Goal: Obtain resource: Download file/media

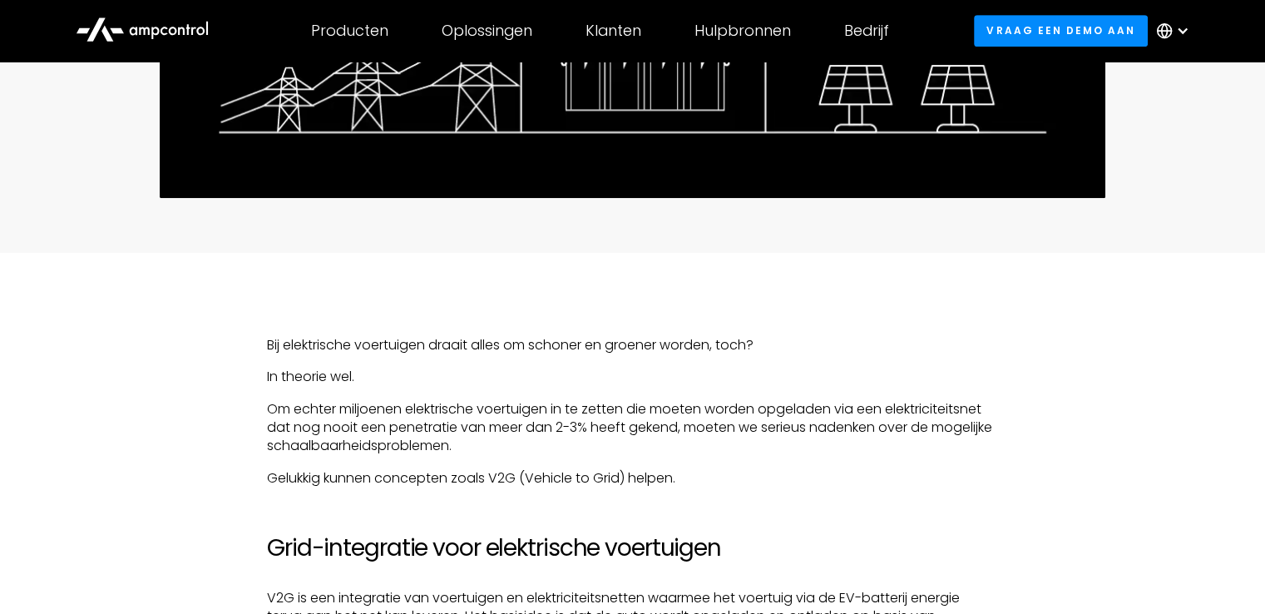
scroll to position [965, 0]
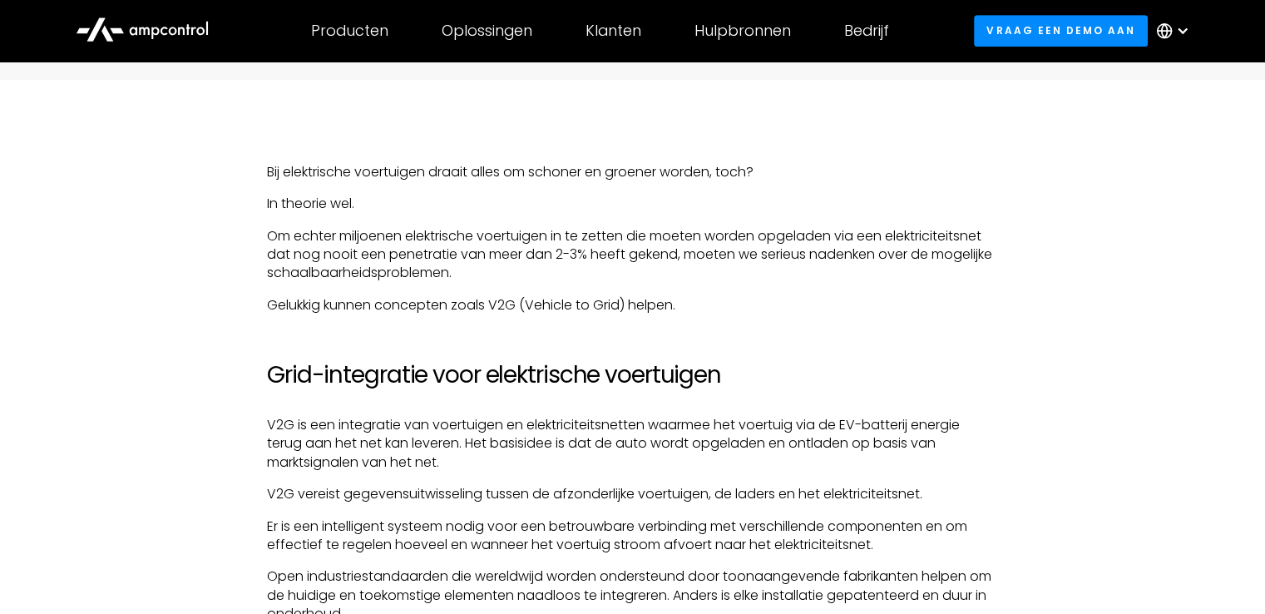
click at [463, 178] on p "Bij elektrische voertuigen draait alles om schoner en groener worden, toch?" at bounding box center [632, 172] width 731 height 18
drag, startPoint x: 0, startPoint y: 0, endPoint x: 463, endPoint y: 178, distance: 496.2
click at [463, 178] on p "Bij elektrische voertuigen draait alles om schoner en groener worden, toch?" at bounding box center [632, 172] width 731 height 18
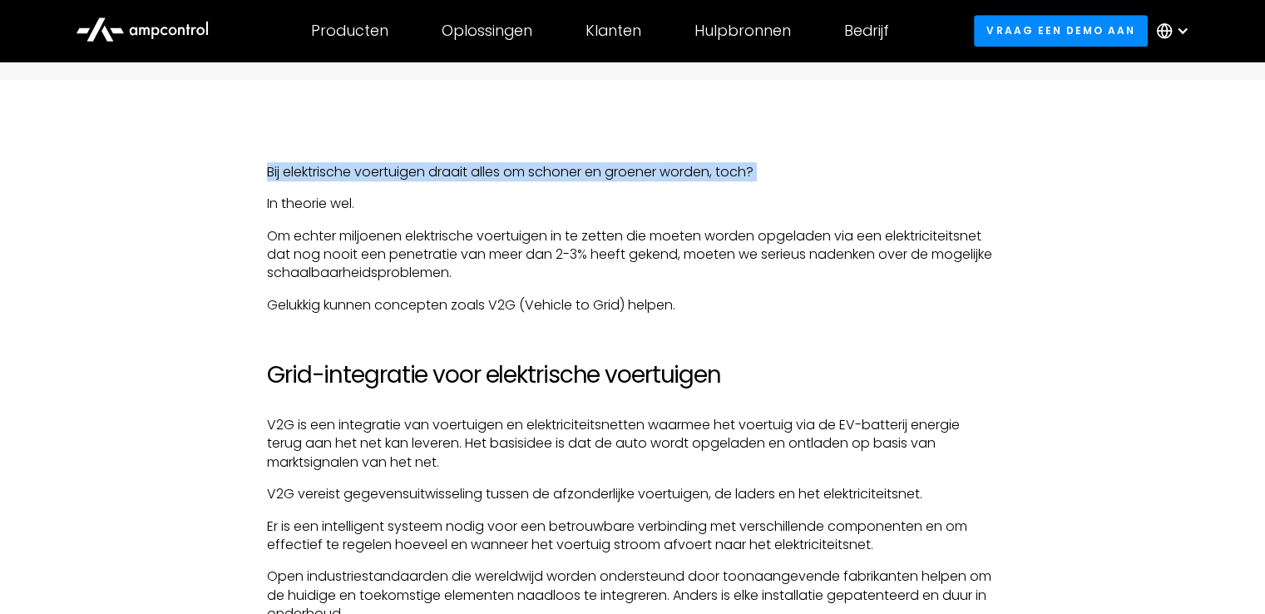
click at [463, 178] on p "Bij elektrische voertuigen draait alles om schoner en groener worden, toch?" at bounding box center [632, 172] width 731 height 18
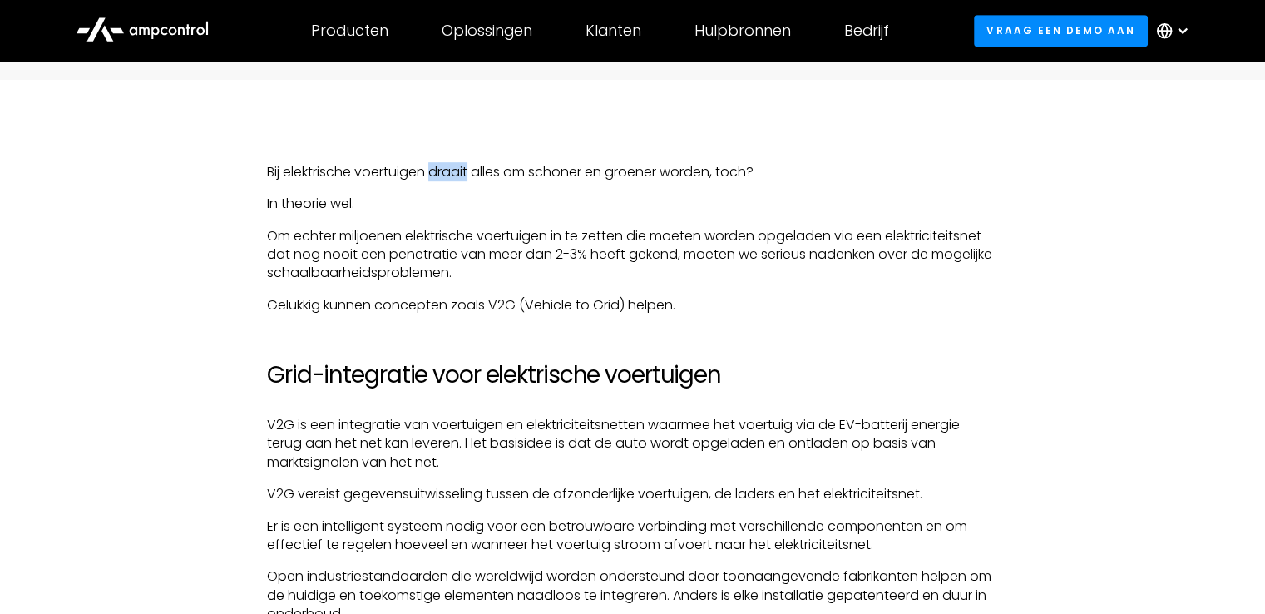
click at [463, 178] on p "Bij elektrische voertuigen draait alles om schoner en groener worden, toch?" at bounding box center [632, 172] width 731 height 18
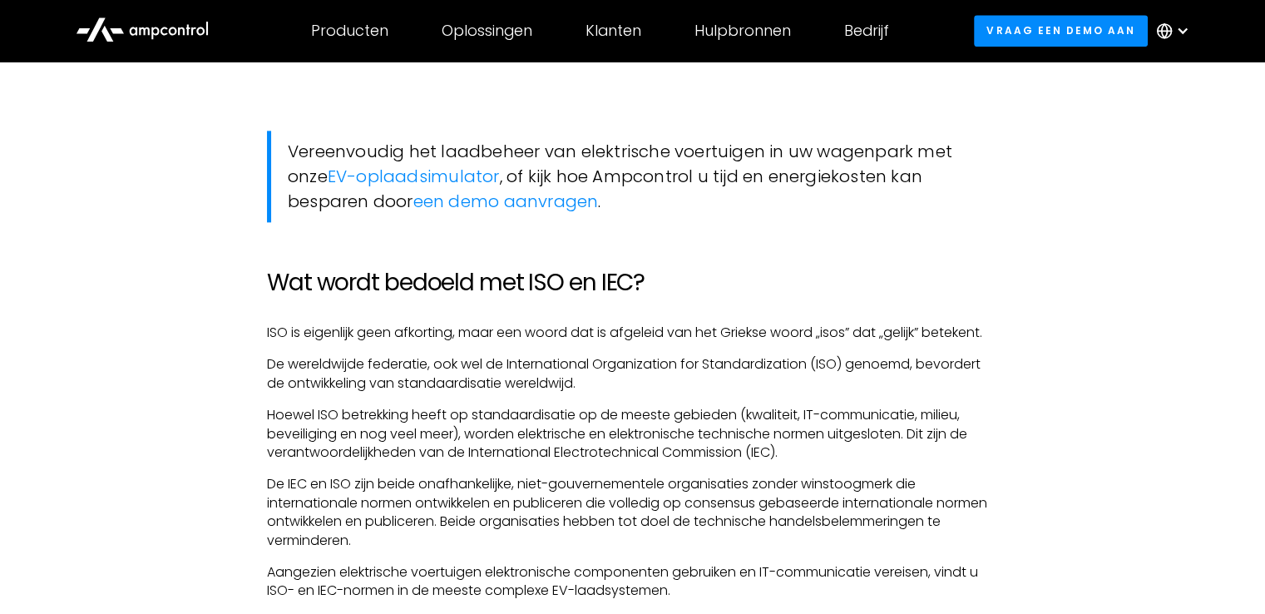
scroll to position [2289, 0]
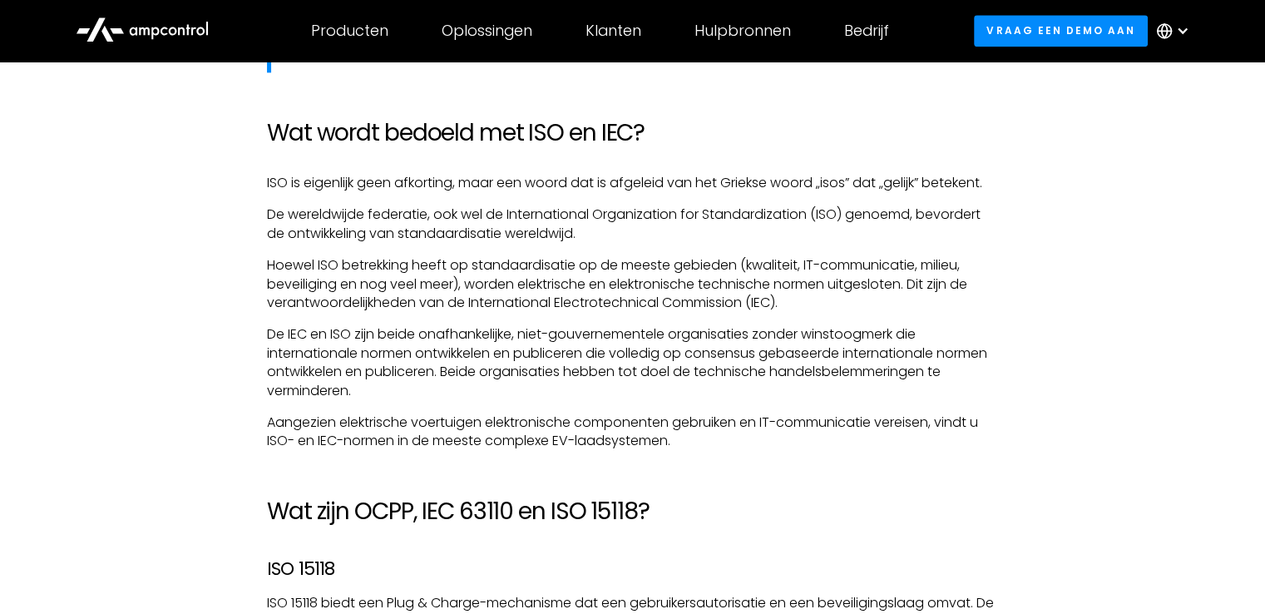
click at [808, 289] on p "Hoewel ISO betrekking heeft op standaardisatie op de meeste gebieden (kwaliteit…" at bounding box center [632, 284] width 731 height 56
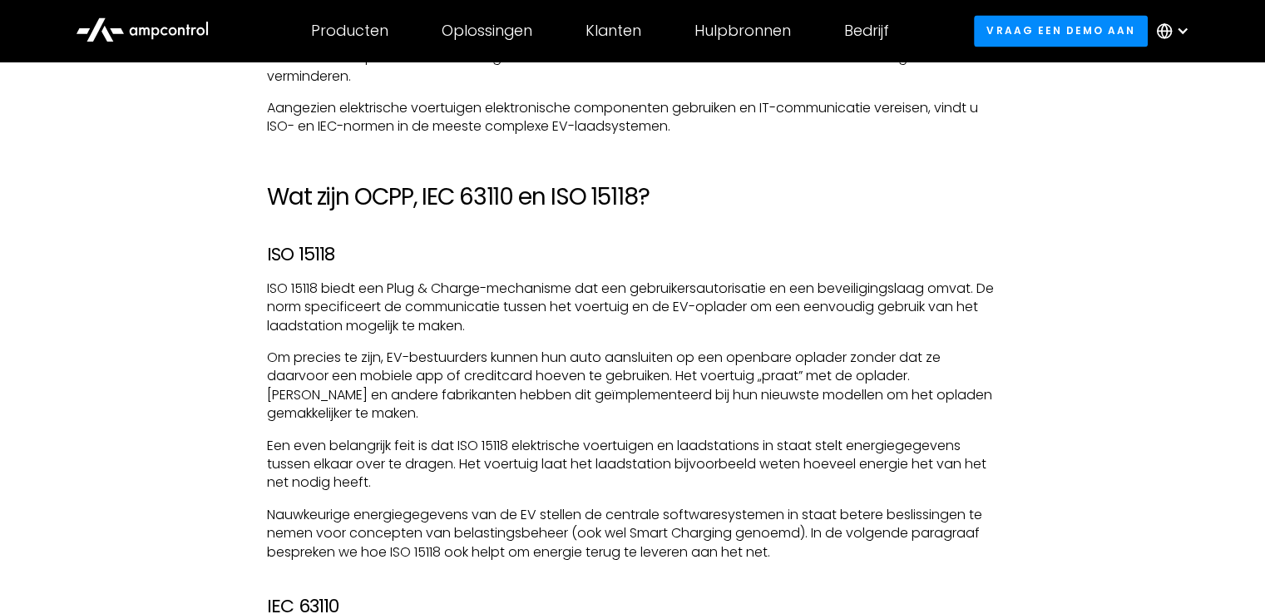
scroll to position [2689, 0]
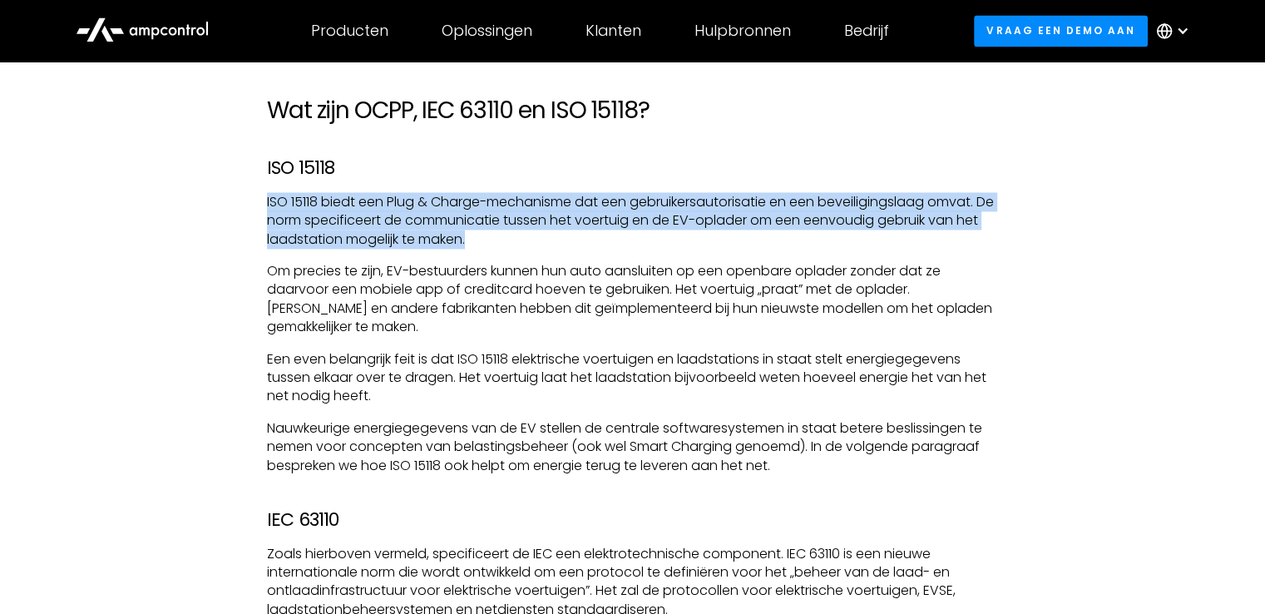
drag, startPoint x: 862, startPoint y: 175, endPoint x: 853, endPoint y: 243, distance: 68.7
click at [853, 243] on p "ISO 15118 biedt een Plug & Charge-mechanisme dat een gebruikersautorisatie en e…" at bounding box center [632, 221] width 731 height 56
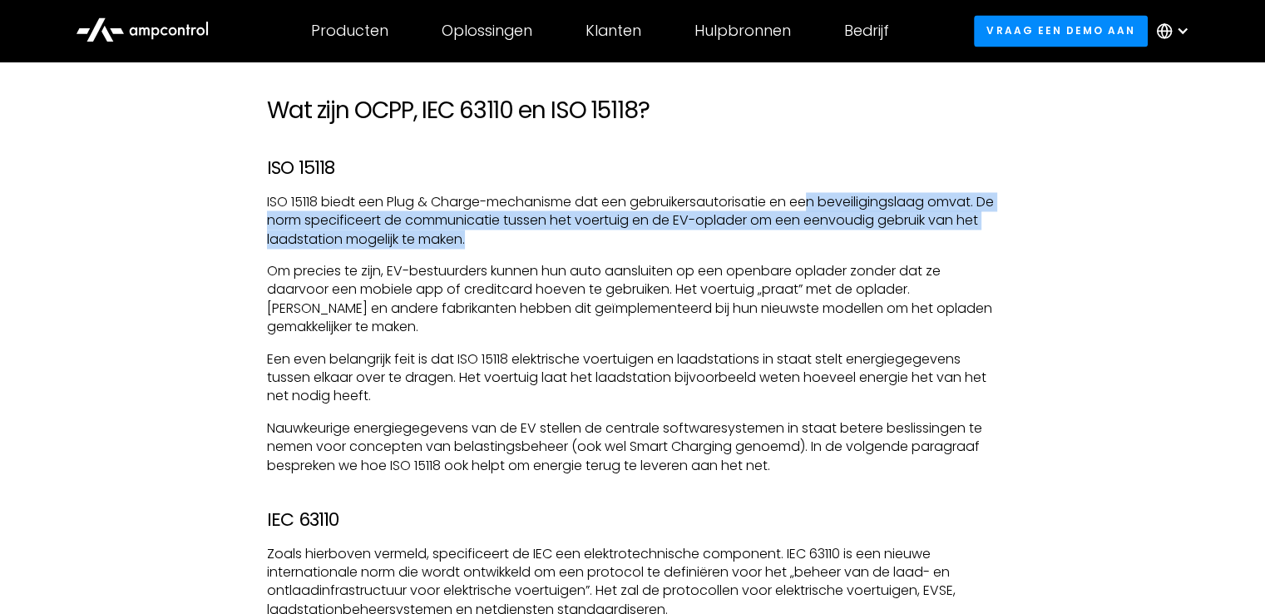
drag, startPoint x: 853, startPoint y: 243, endPoint x: 815, endPoint y: 190, distance: 65.5
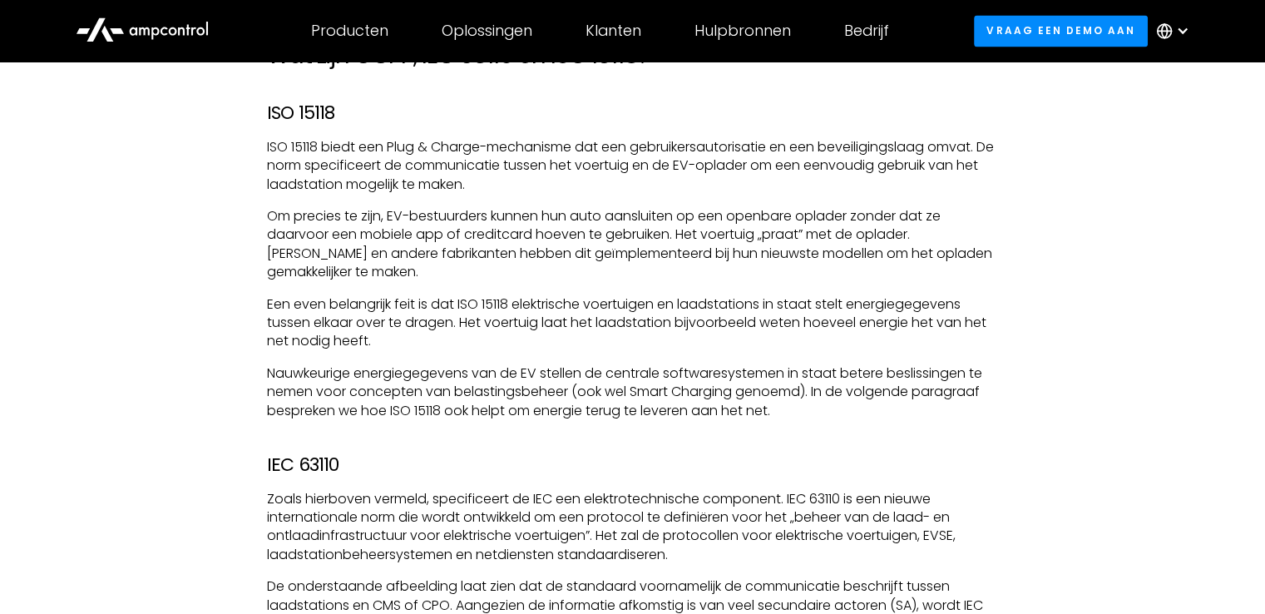
scroll to position [2747, 0]
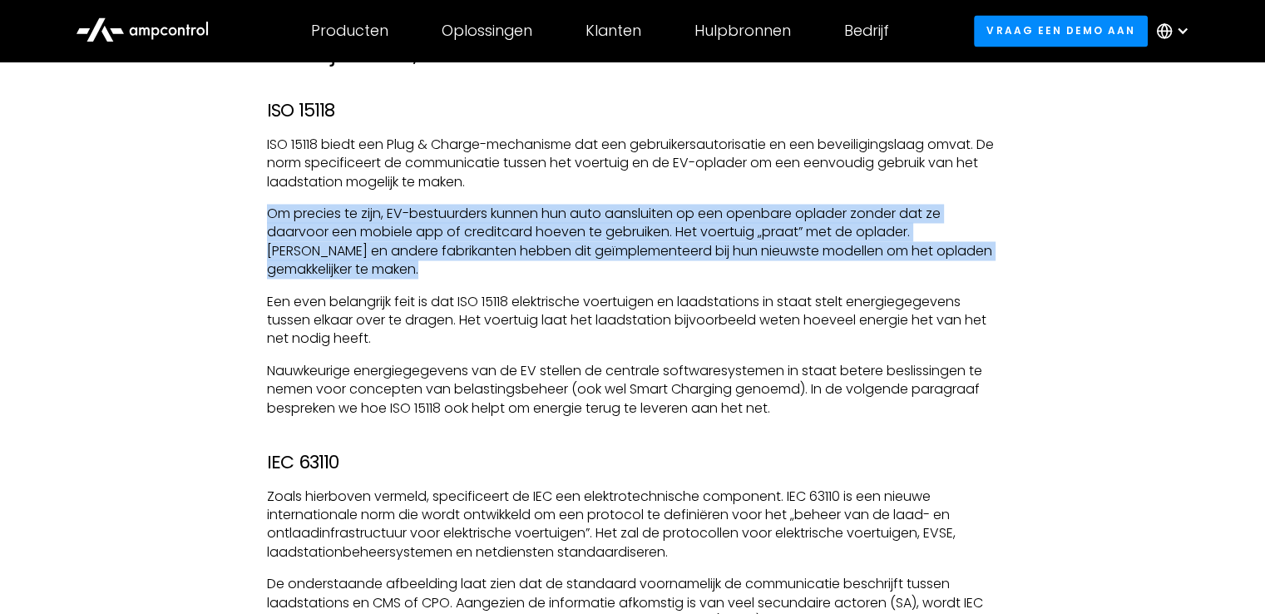
drag, startPoint x: 815, startPoint y: 190, endPoint x: 783, endPoint y: 275, distance: 91.3
click at [783, 275] on div "Bij elektrische voertuigen draait alles om schoner en groener worden, toch? In …" at bounding box center [632, 615] width 731 height 4468
click at [783, 275] on p "Om precies te zijn, EV-bestuurders kunnen hun auto aansluiten op een openbare o…" at bounding box center [632, 242] width 731 height 75
drag, startPoint x: 783, startPoint y: 275, endPoint x: 781, endPoint y: 185, distance: 90.7
click at [781, 185] on div "Bij elektrische voertuigen draait alles om schoner en groener worden, toch? In …" at bounding box center [632, 615] width 731 height 4468
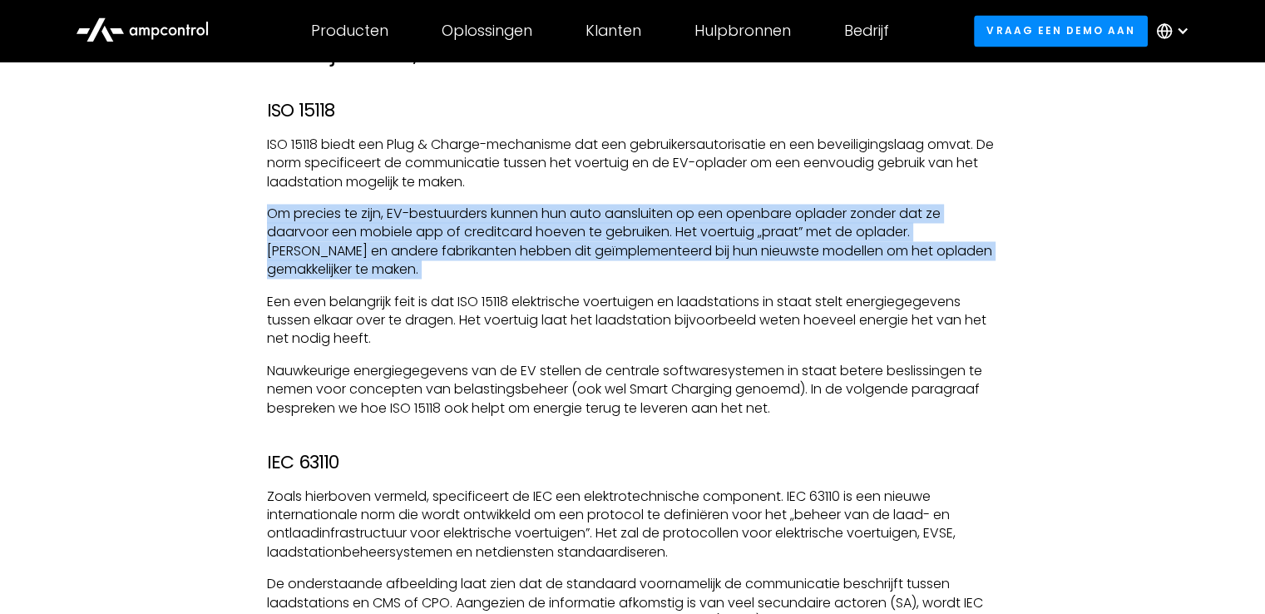
click at [781, 185] on p "ISO 15118 biedt een Plug & Charge-mechanisme dat een gebruikersautorisatie en e…" at bounding box center [632, 164] width 731 height 56
drag, startPoint x: 781, startPoint y: 185, endPoint x: 766, endPoint y: 276, distance: 92.7
click at [766, 276] on div "Bij elektrische voertuigen draait alles om schoner en groener worden, toch? In …" at bounding box center [632, 615] width 731 height 4468
click at [766, 276] on p "Om precies te zijn, EV-bestuurders kunnen hun auto aansluiten op een openbare o…" at bounding box center [632, 242] width 731 height 75
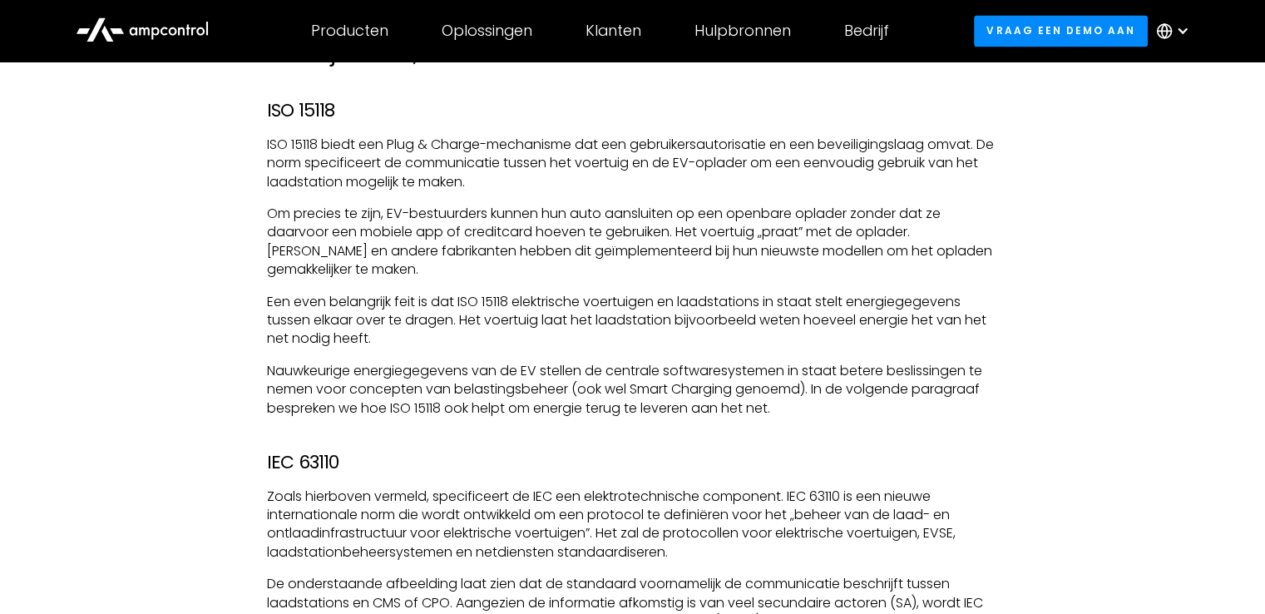
click at [766, 276] on p "Om precies te zijn, EV-bestuurders kunnen hun auto aansluiten op een openbare o…" at bounding box center [632, 242] width 731 height 75
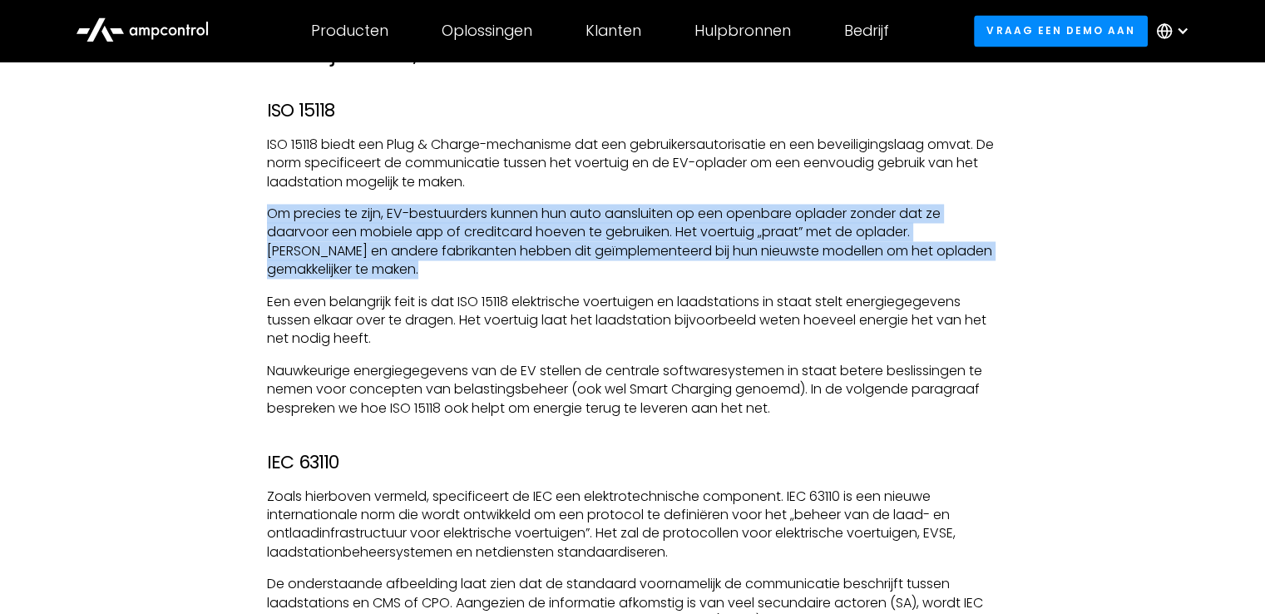
drag, startPoint x: 804, startPoint y: 187, endPoint x: 768, endPoint y: 271, distance: 91.6
click at [768, 271] on div "Bij elektrische voertuigen draait alles om schoner en groener worden, toch? In …" at bounding box center [632, 615] width 731 height 4468
click at [768, 271] on p "Om precies te zijn, EV-bestuurders kunnen hun auto aansluiten op een openbare o…" at bounding box center [632, 242] width 731 height 75
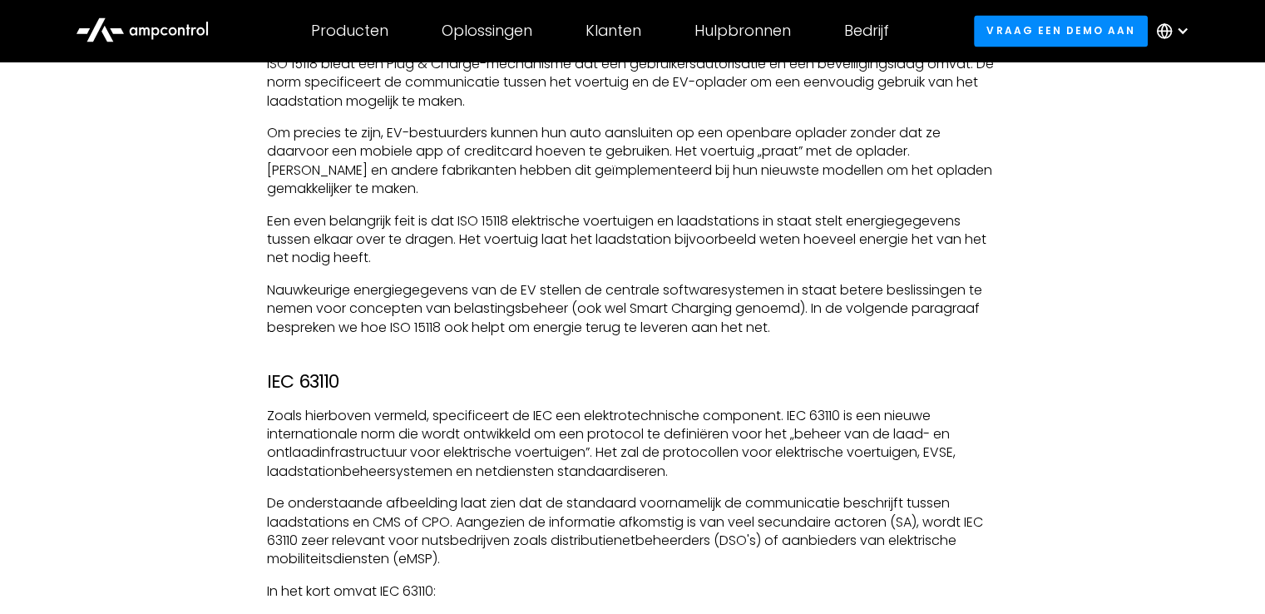
scroll to position [2828, 0]
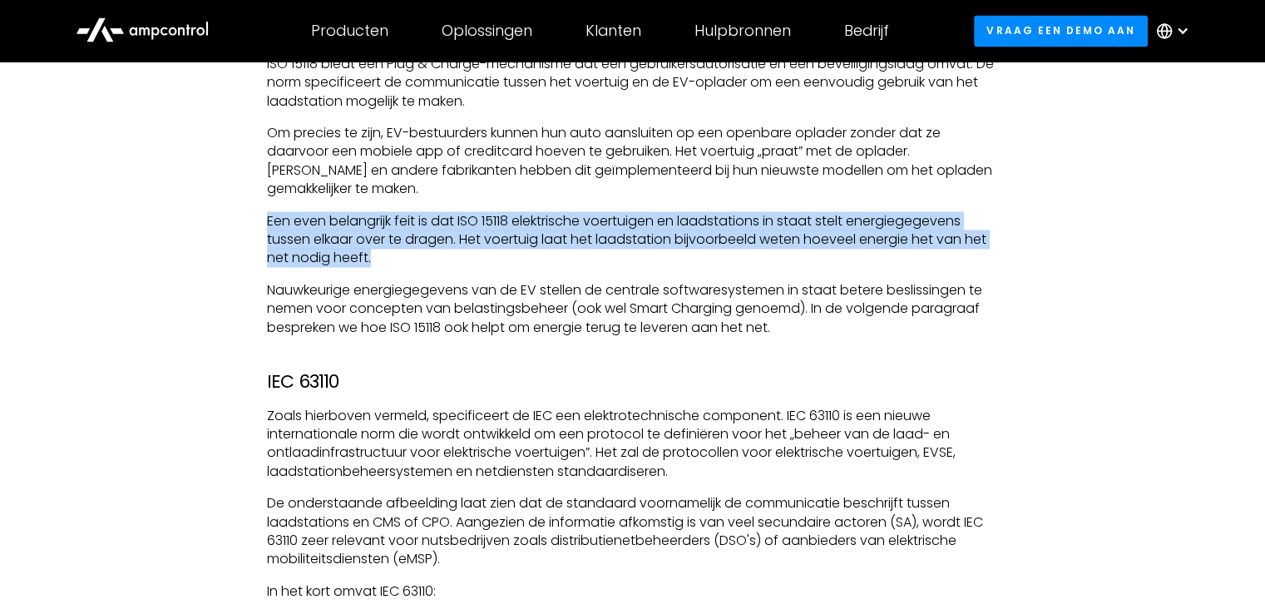
drag, startPoint x: 753, startPoint y: 258, endPoint x: 784, endPoint y: 187, distance: 77.1
click at [784, 187] on div "Bij elektrische voertuigen draait alles om schoner en groener worden, toch? In …" at bounding box center [632, 534] width 731 height 4468
click at [784, 187] on p "Om precies te zijn, EV-bestuurders kunnen hun auto aansluiten op een openbare o…" at bounding box center [632, 161] width 731 height 75
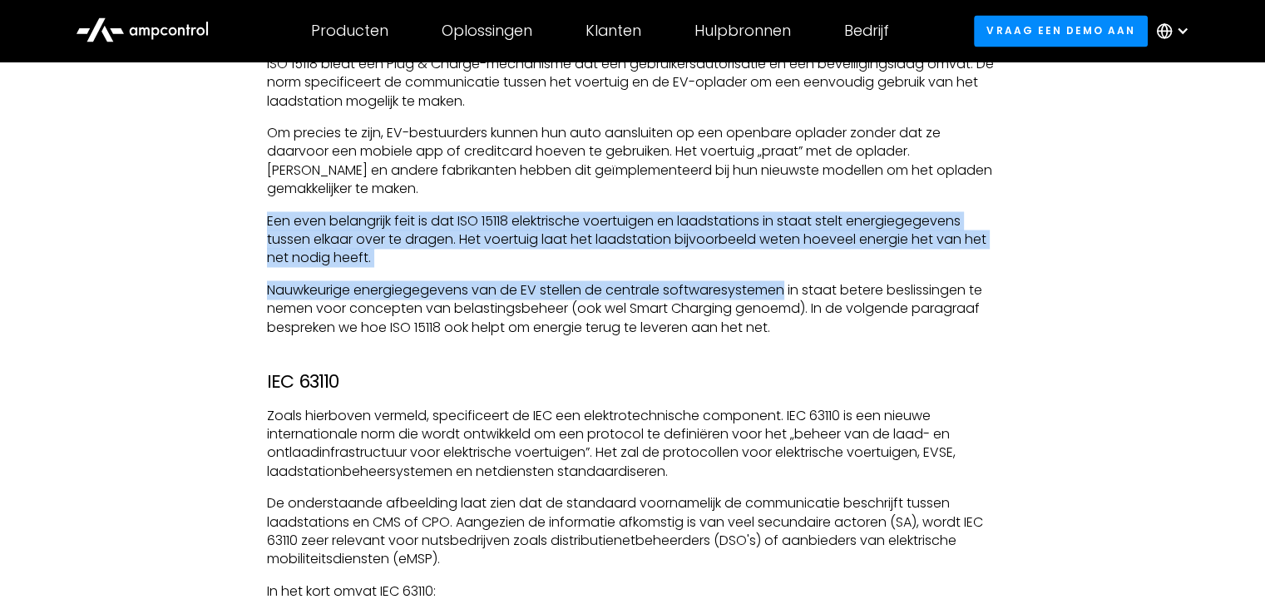
drag, startPoint x: 784, startPoint y: 187, endPoint x: 758, endPoint y: 272, distance: 88.7
click at [758, 272] on div "Bij elektrische voertuigen draait alles om schoner en groener worden, toch? In …" at bounding box center [632, 534] width 731 height 4468
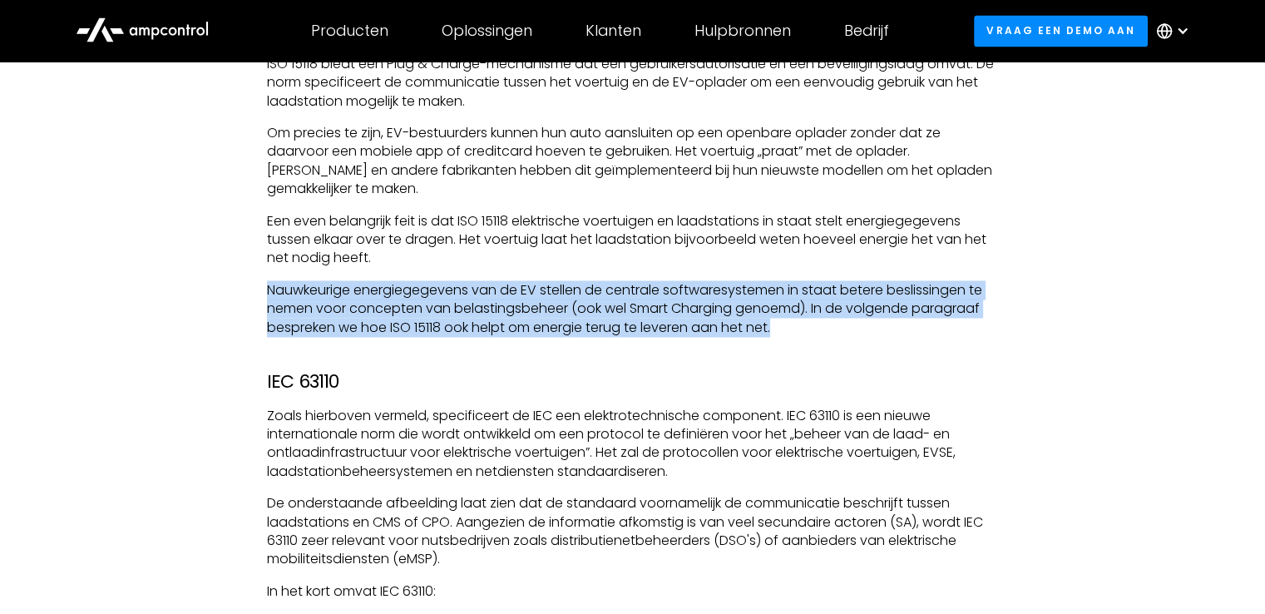
drag, startPoint x: 742, startPoint y: 263, endPoint x: 850, endPoint y: 333, distance: 129.2
click at [850, 333] on div "Bij elektrische voertuigen draait alles om schoner en groener worden, toch? In …" at bounding box center [632, 534] width 731 height 4468
click at [850, 333] on p "Nauwkeurige energiegegevens van de EV stellen de centrale softwaresystemen in s…" at bounding box center [632, 309] width 731 height 56
drag, startPoint x: 850, startPoint y: 333, endPoint x: 762, endPoint y: 254, distance: 118.9
click at [762, 254] on div "Bij elektrische voertuigen draait alles om schoner en groener worden, toch? In …" at bounding box center [632, 534] width 731 height 4468
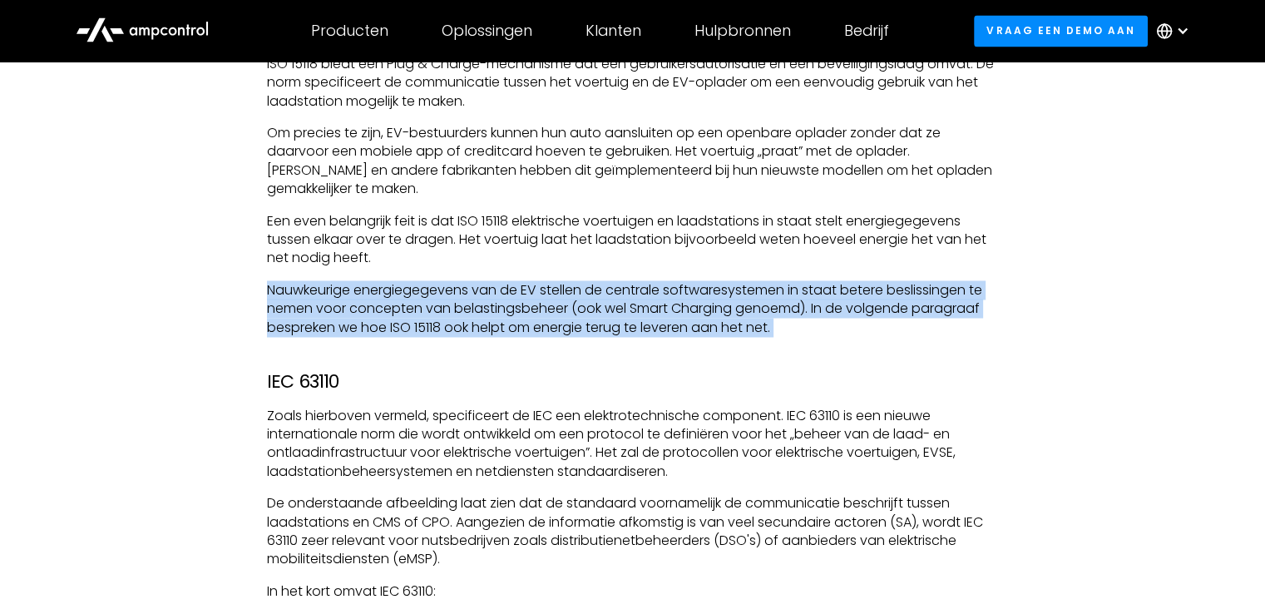
click at [762, 254] on p "Een even belangrijk feit is dat ISO 15118 elektrische voertuigen en laadstation…" at bounding box center [632, 240] width 731 height 56
drag, startPoint x: 762, startPoint y: 254, endPoint x: 886, endPoint y: 323, distance: 141.8
click at [886, 323] on div "Bij elektrische voertuigen draait alles om schoner en groener worden, toch? In …" at bounding box center [632, 534] width 731 height 4468
click at [886, 323] on p "Nauwkeurige energiegegevens van de EV stellen de centrale softwaresystemen in s…" at bounding box center [632, 309] width 731 height 56
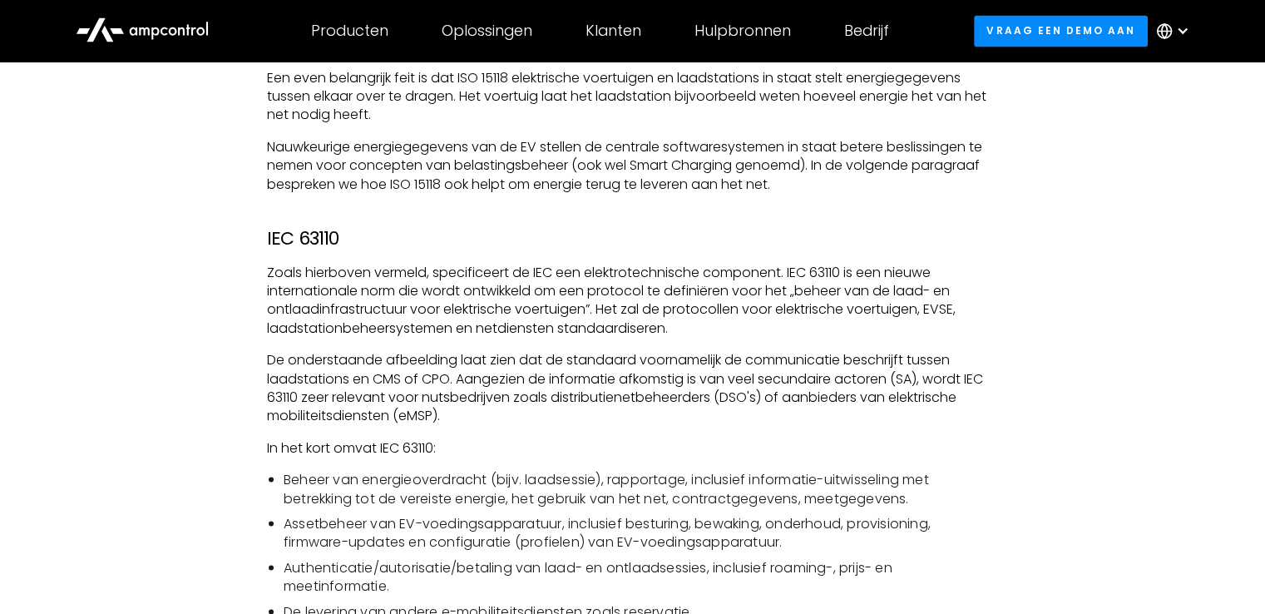
scroll to position [2997, 0]
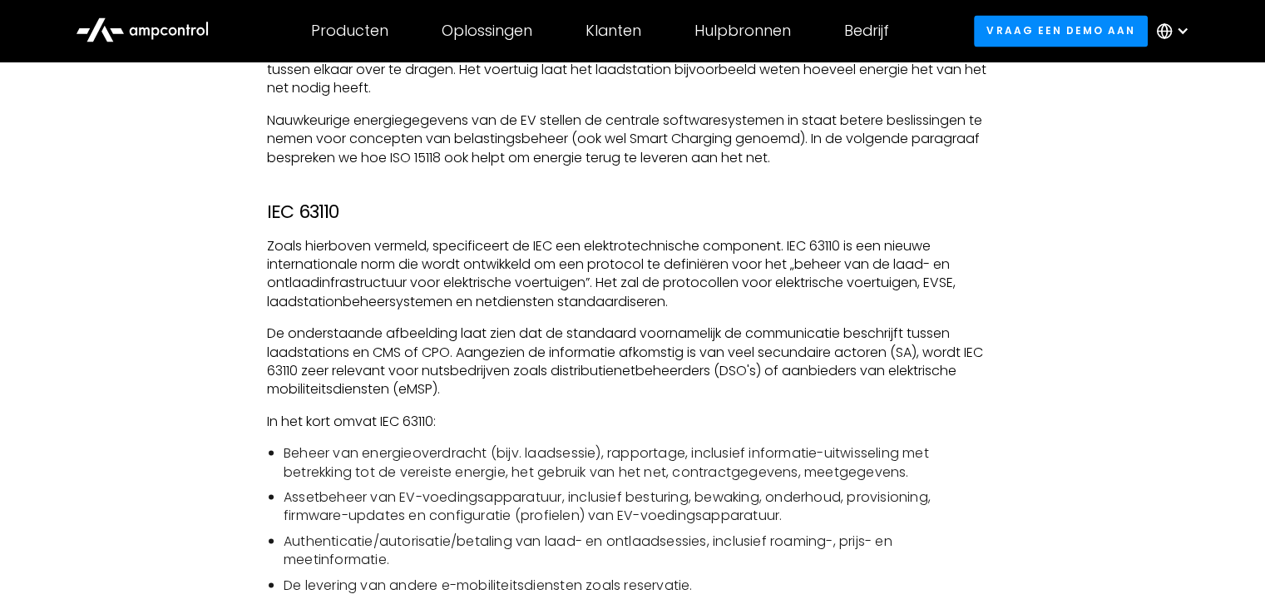
click at [718, 262] on p "Zoals hierboven vermeld, specificeert de IEC een elektrotechnische component. I…" at bounding box center [632, 273] width 731 height 75
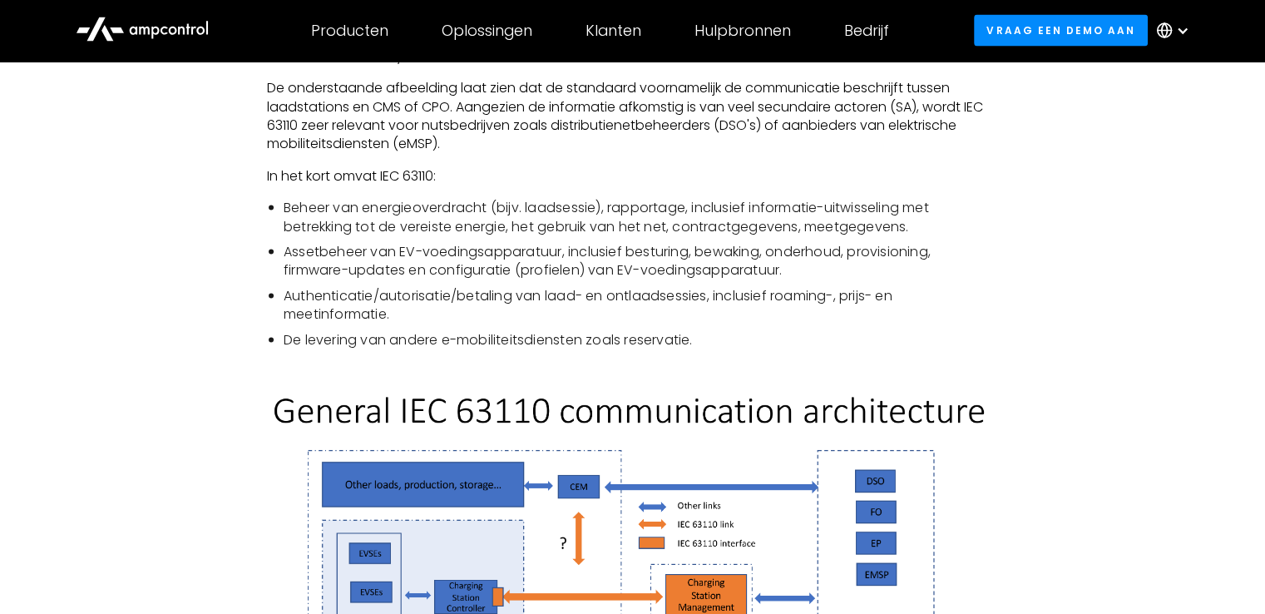
scroll to position [3240, 0]
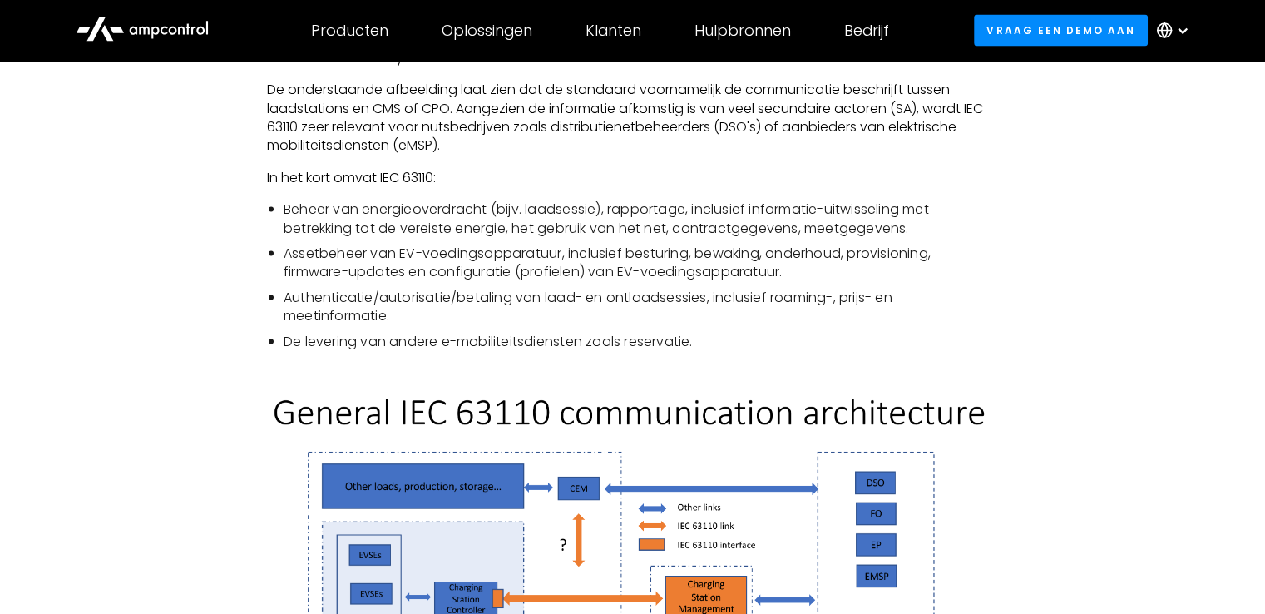
drag, startPoint x: 573, startPoint y: 146, endPoint x: 732, endPoint y: 359, distance: 266.3
click at [732, 359] on div "Bij elektrische voertuigen draait alles om schoner en groener worden, toch? In …" at bounding box center [632, 122] width 731 height 4468
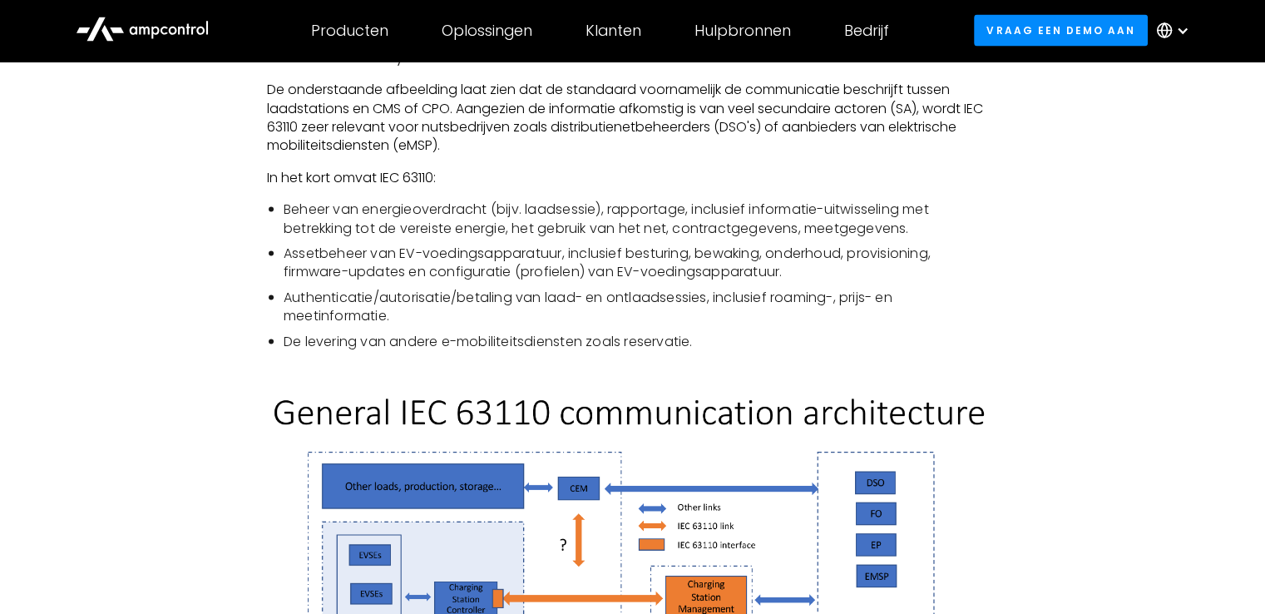
click at [732, 359] on div "Bij elektrische voertuigen draait alles om schoner en groener worden, toch? In …" at bounding box center [632, 122] width 731 height 4468
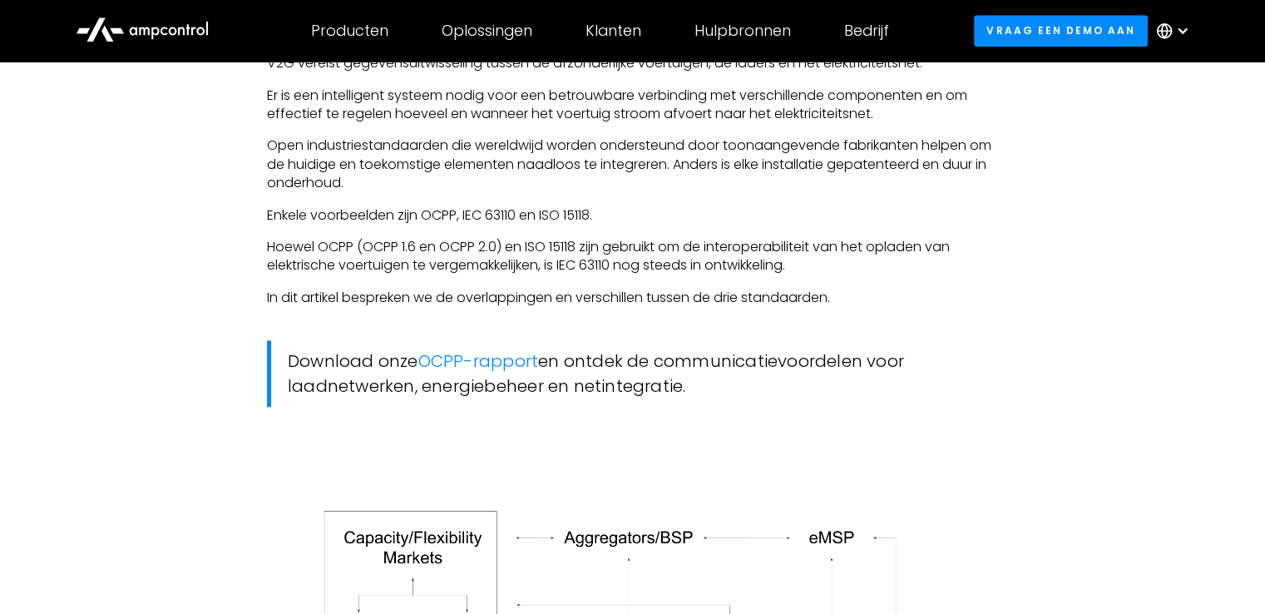
scroll to position [1414, 0]
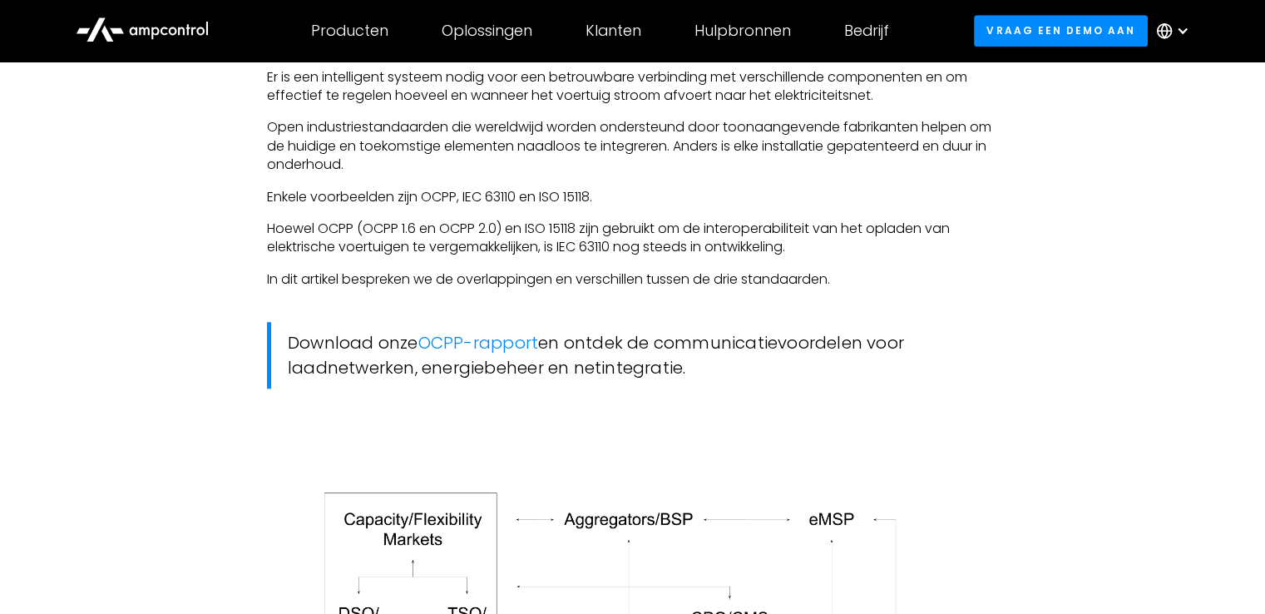
click at [484, 280] on p "In dit artikel bespreken we de overlappingen en verschillen tussen de drie stan…" at bounding box center [632, 279] width 731 height 18
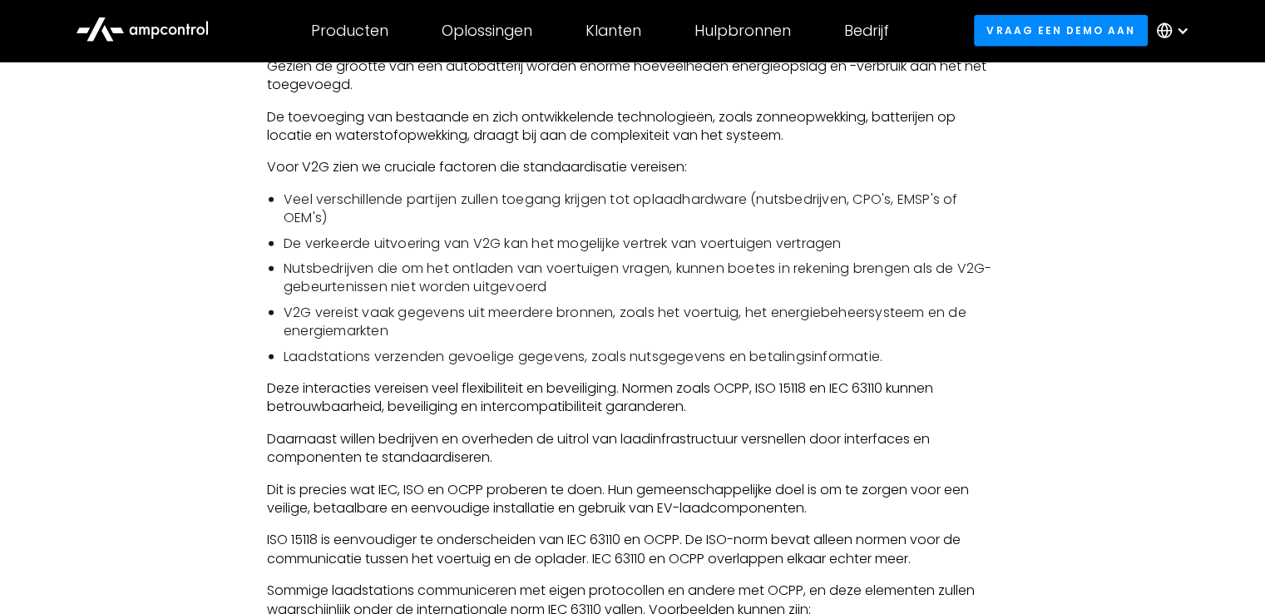
scroll to position [4497, 0]
click at [484, 280] on li "Nutsbedrijven die om het ontladen van voertuigen vragen, kunnen boetes in reken…" at bounding box center [641, 277] width 714 height 37
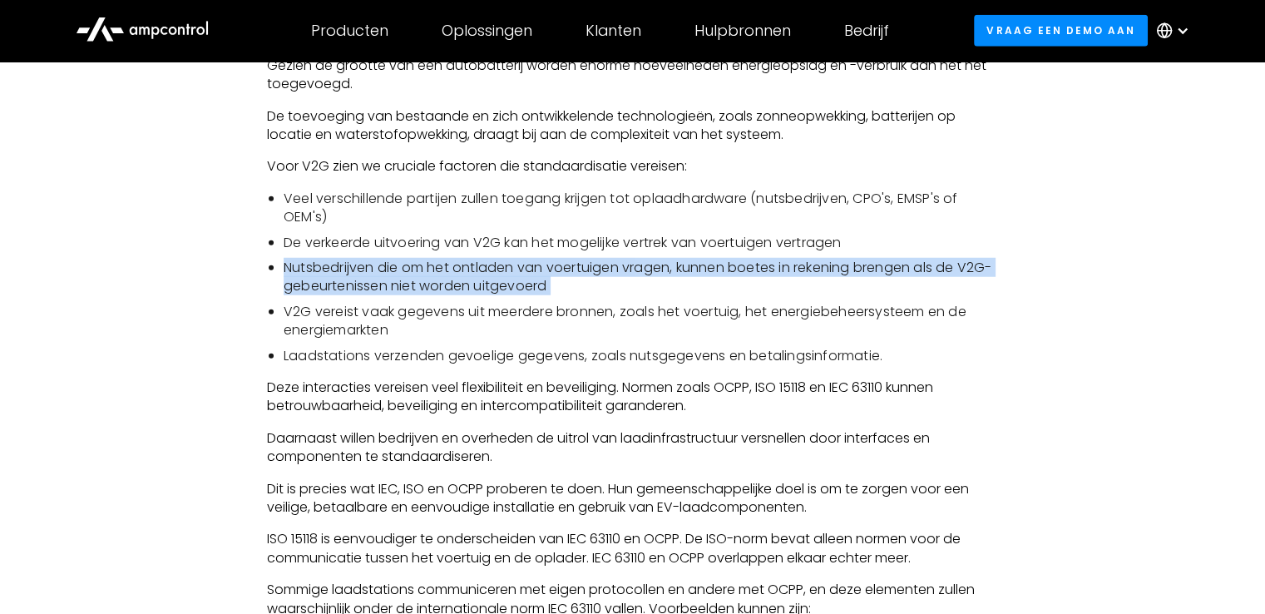
click at [484, 280] on li "Nutsbedrijven die om het ontladen van voertuigen vragen, kunnen boetes in reken…" at bounding box center [641, 277] width 714 height 37
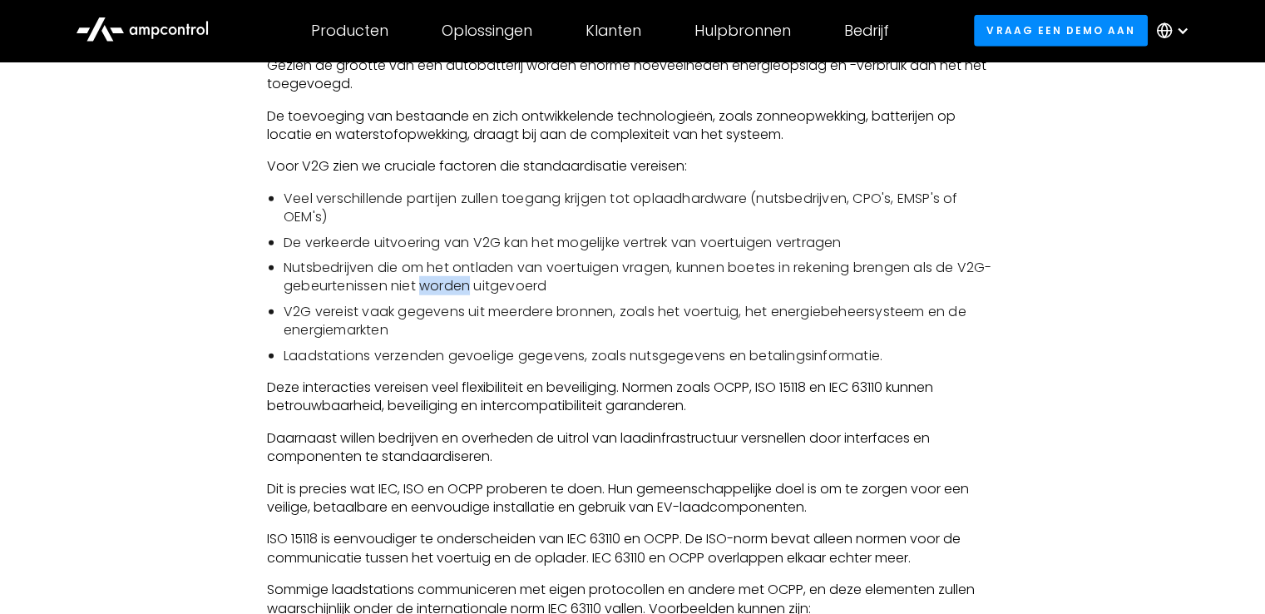
click at [484, 280] on li "Nutsbedrijven die om het ontladen van voertuigen vragen, kunnen boetes in reken…" at bounding box center [641, 277] width 714 height 37
click at [412, 276] on li "Nutsbedrijven die om het ontladen van voertuigen vragen, kunnen boetes in reken…" at bounding box center [641, 277] width 714 height 37
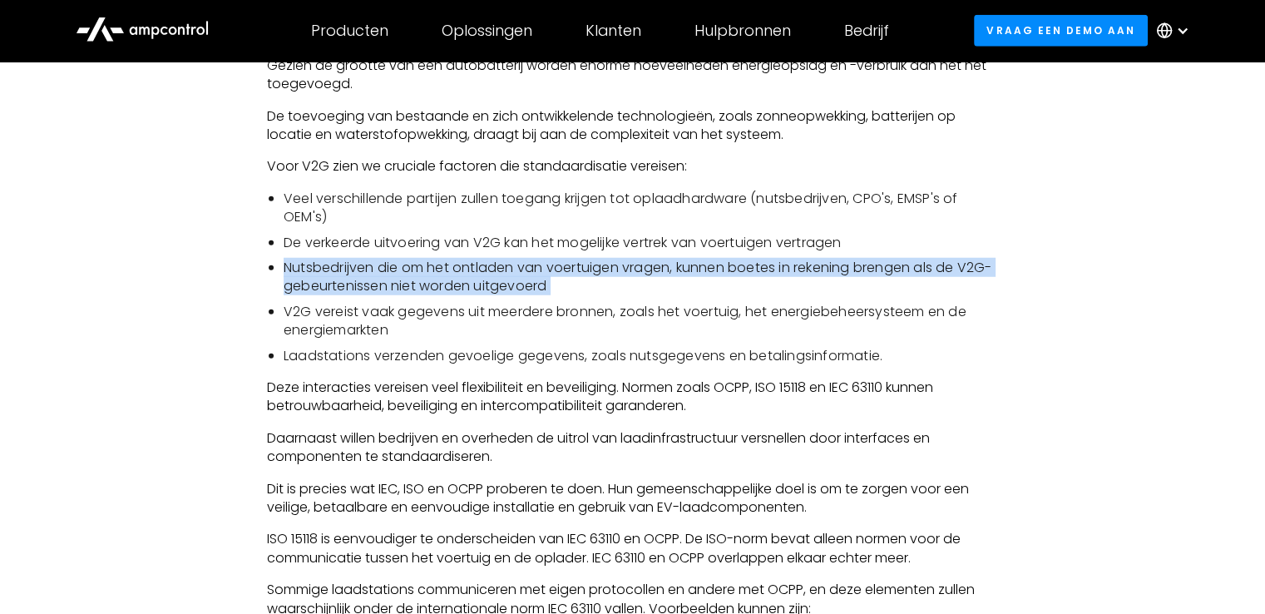
click at [412, 276] on li "Nutsbedrijven die om het ontladen van voertuigen vragen, kunnen boetes in reken…" at bounding box center [641, 277] width 714 height 37
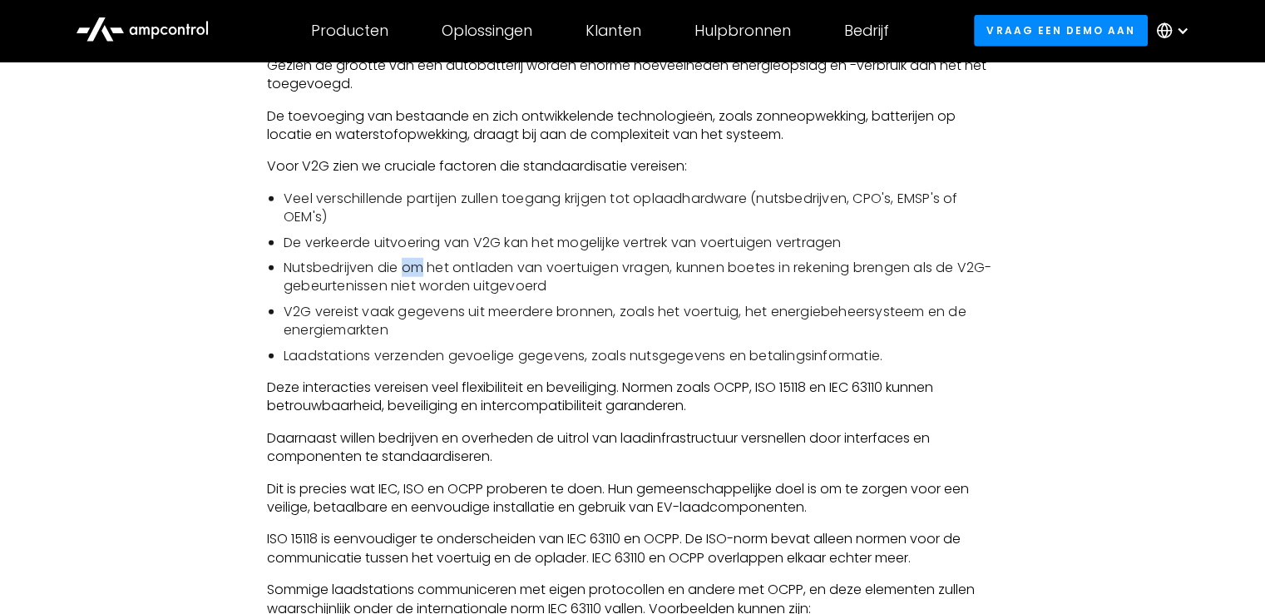
click at [412, 276] on li "Nutsbedrijven die om het ontladen van voertuigen vragen, kunnen boetes in reken…" at bounding box center [641, 277] width 714 height 37
click at [447, 314] on li "V2G vereist vaak gegevens uit meerdere bronnen, zoals het voertuig, het energie…" at bounding box center [641, 321] width 714 height 37
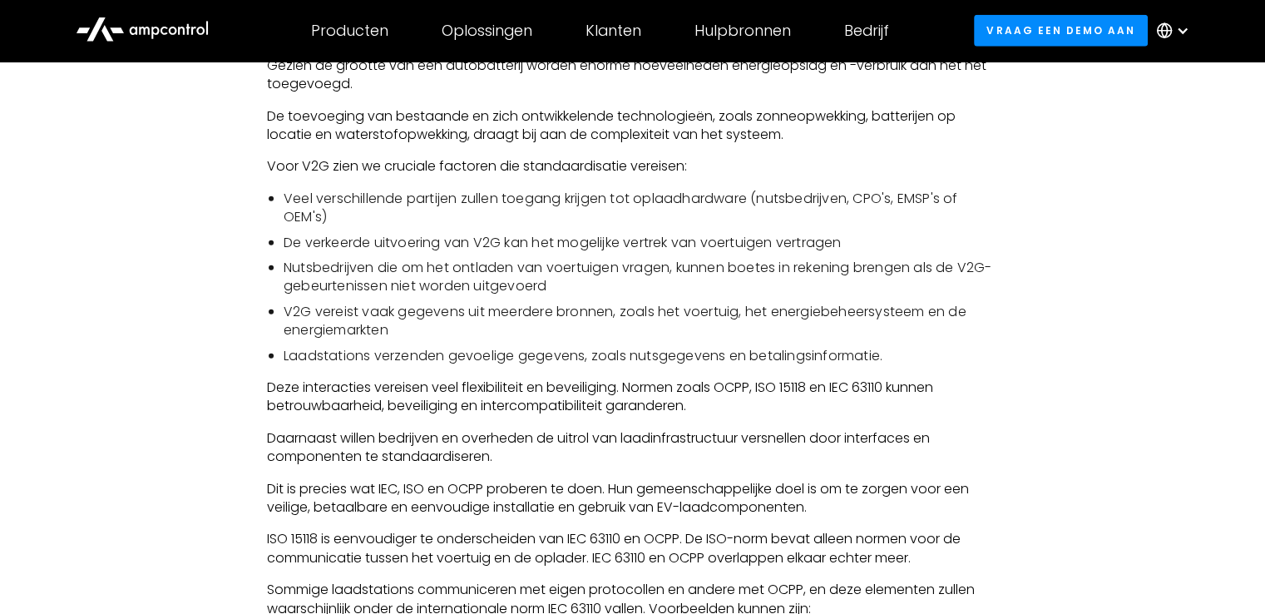
click at [444, 337] on li "V2G vereist vaak gegevens uit meerdere bronnen, zoals het voertuig, het energie…" at bounding box center [641, 321] width 714 height 37
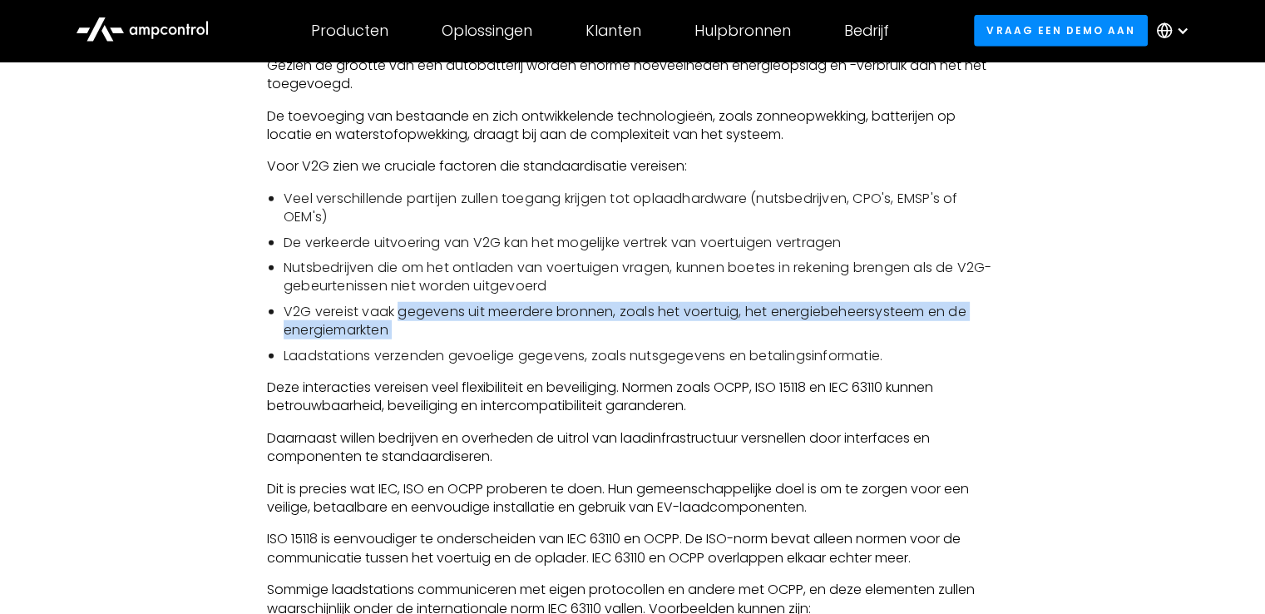
drag, startPoint x: 444, startPoint y: 337, endPoint x: 456, endPoint y: 307, distance: 32.1
click at [456, 307] on li "V2G vereist vaak gegevens uit meerdere bronnen, zoals het voertuig, het energie…" at bounding box center [641, 321] width 714 height 37
drag, startPoint x: 456, startPoint y: 307, endPoint x: 455, endPoint y: 331, distance: 24.1
click at [455, 331] on li "V2G vereist vaak gegevens uit meerdere bronnen, zoals het voertuig, het energie…" at bounding box center [641, 321] width 714 height 37
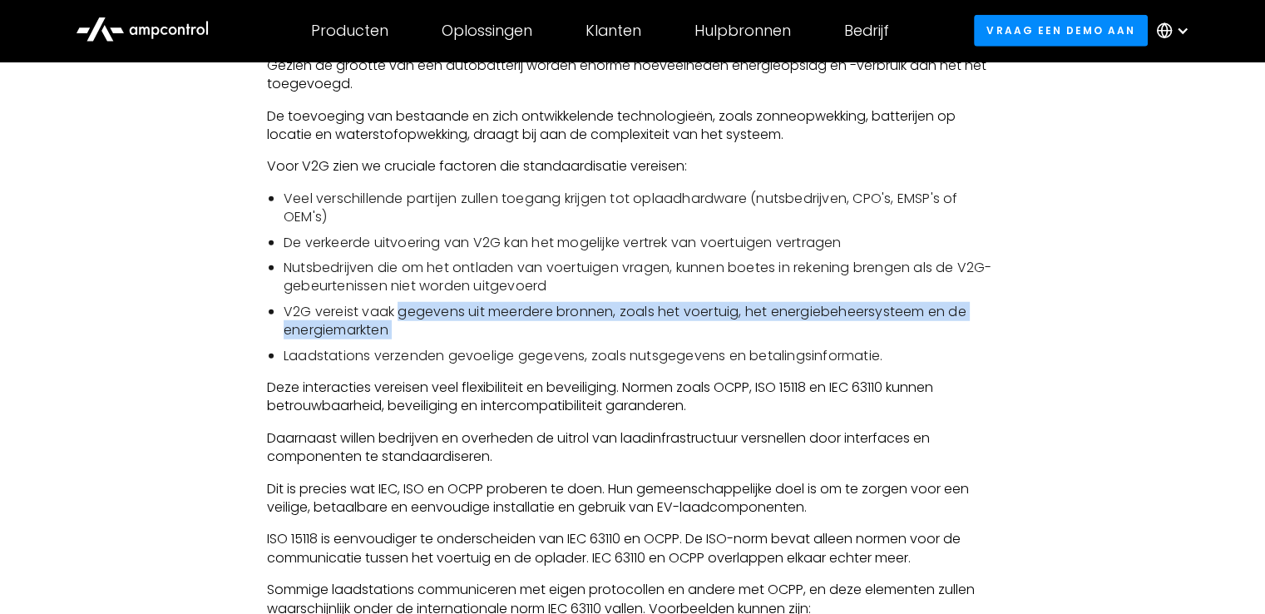
click at [455, 331] on li "V2G vereist vaak gegevens uit meerdere bronnen, zoals het voertuig, het energie…" at bounding box center [641, 321] width 714 height 37
drag, startPoint x: 455, startPoint y: 331, endPoint x: 431, endPoint y: 310, distance: 31.8
click at [431, 310] on li "V2G vereist vaak gegevens uit meerdere bronnen, zoals het voertuig, het energie…" at bounding box center [641, 321] width 714 height 37
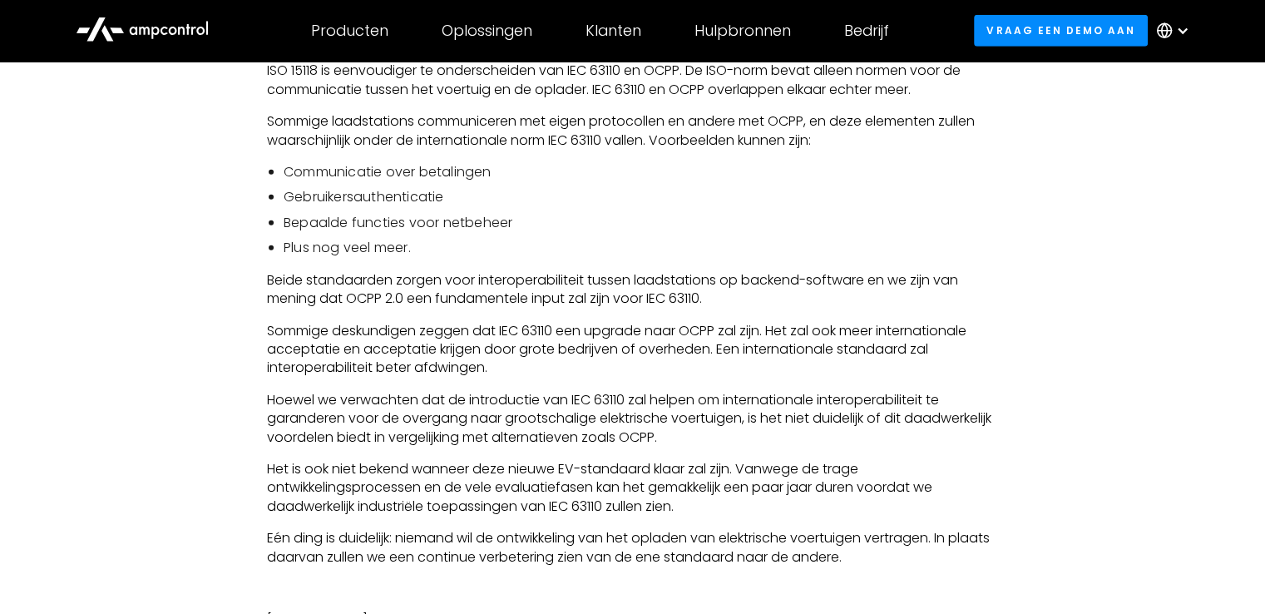
scroll to position [4970, 0]
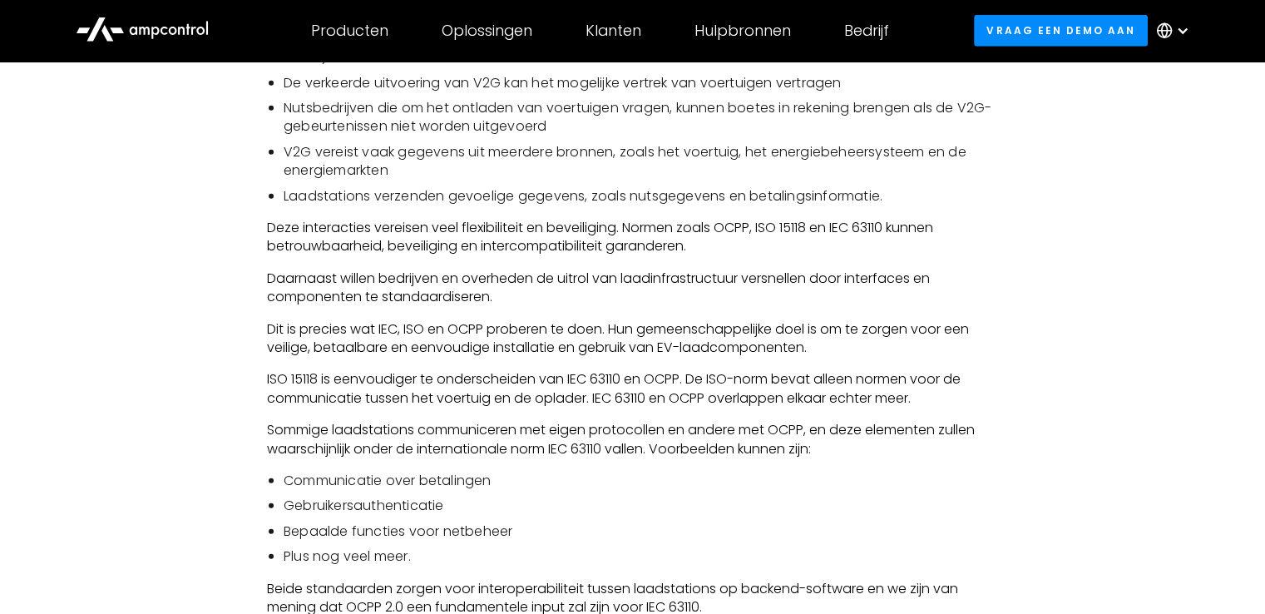
scroll to position [4846, 0]
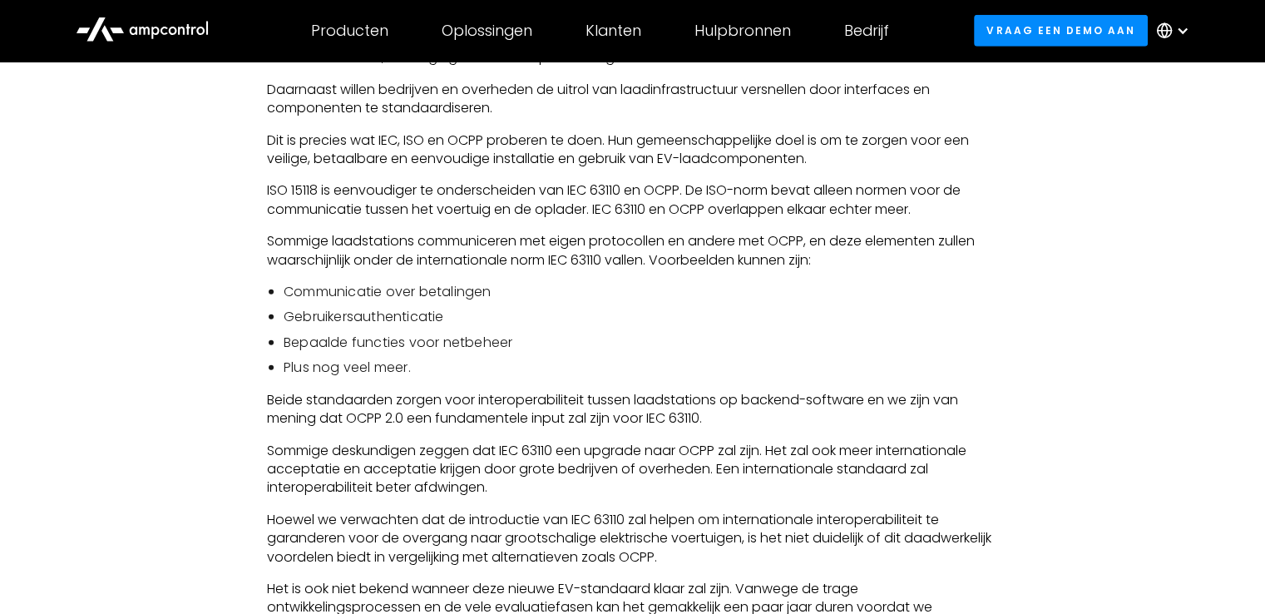
click at [595, 313] on li "Gebruikersauthenticatie" at bounding box center [641, 317] width 714 height 18
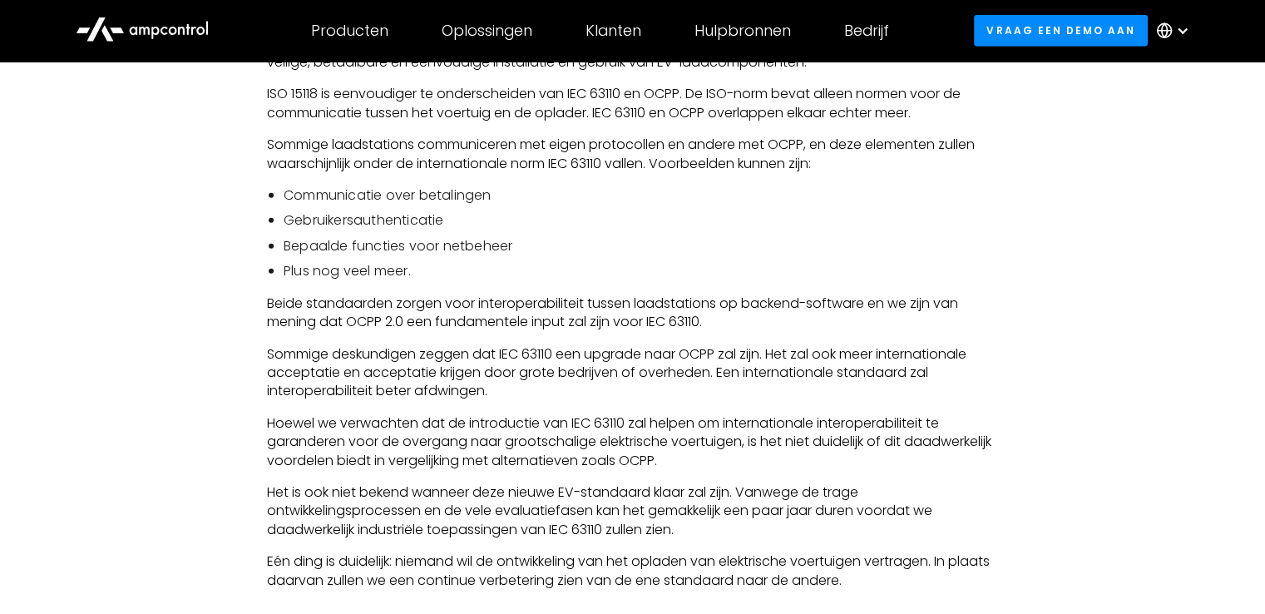
click at [595, 313] on p "Beide standaarden zorgen voor interoperabiliteit tussen laadstations op backend…" at bounding box center [632, 312] width 731 height 37
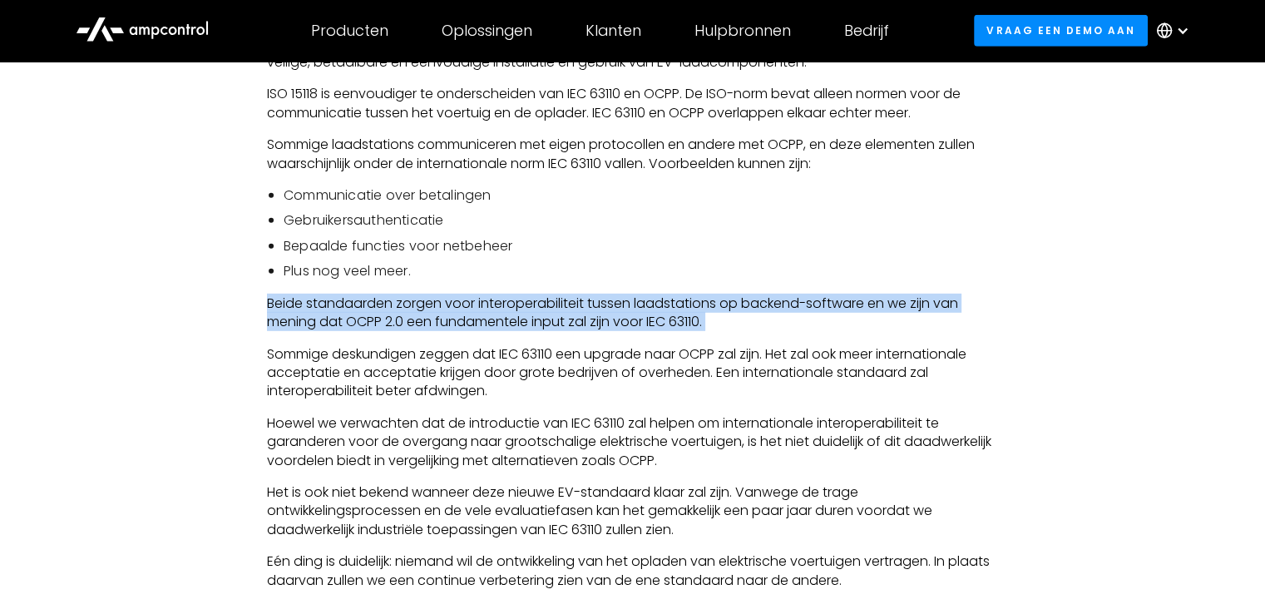
click at [595, 313] on p "Beide standaarden zorgen voor interoperabiliteit tussen laadstations op backend…" at bounding box center [632, 312] width 731 height 37
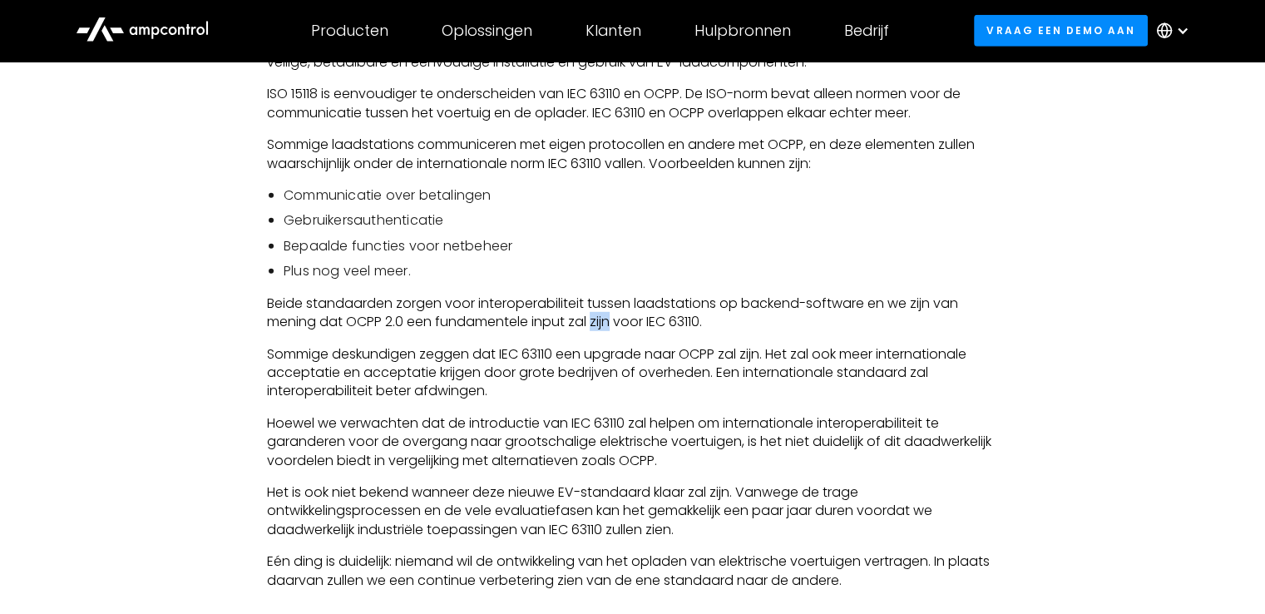
click at [595, 313] on p "Beide standaarden zorgen voor interoperabiliteit tussen laadstations op backend…" at bounding box center [632, 312] width 731 height 37
click at [486, 358] on p "Sommige deskundigen zeggen dat IEC 63110 een upgrade naar OCPP zal zijn. Het za…" at bounding box center [632, 373] width 731 height 56
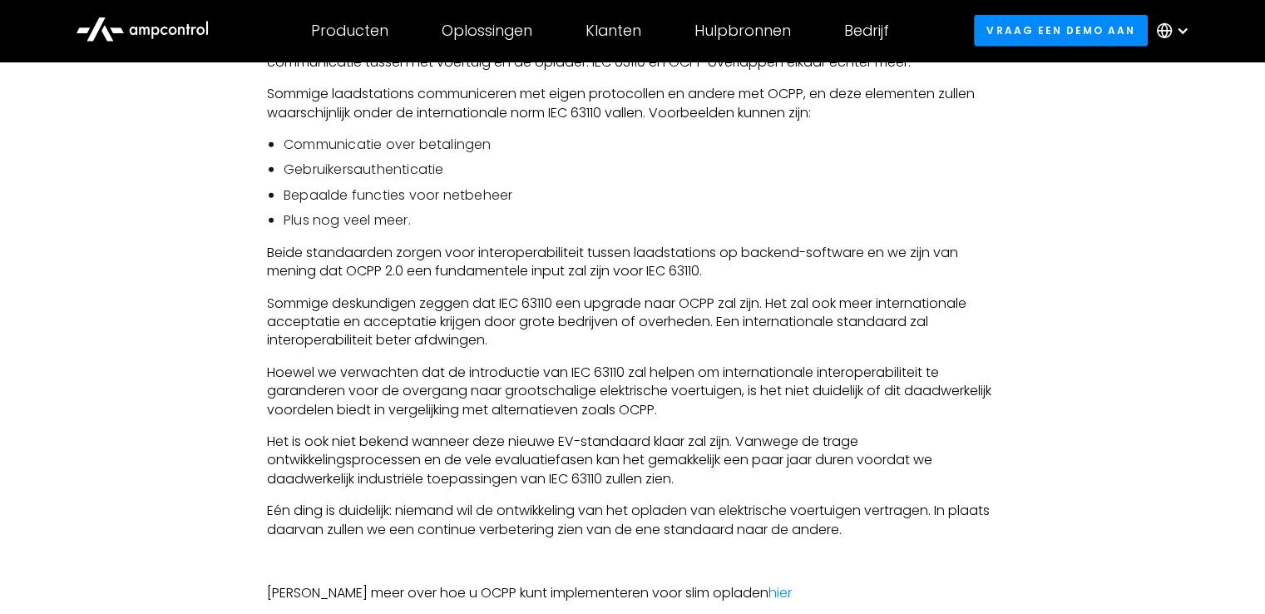
scroll to position [4996, 0]
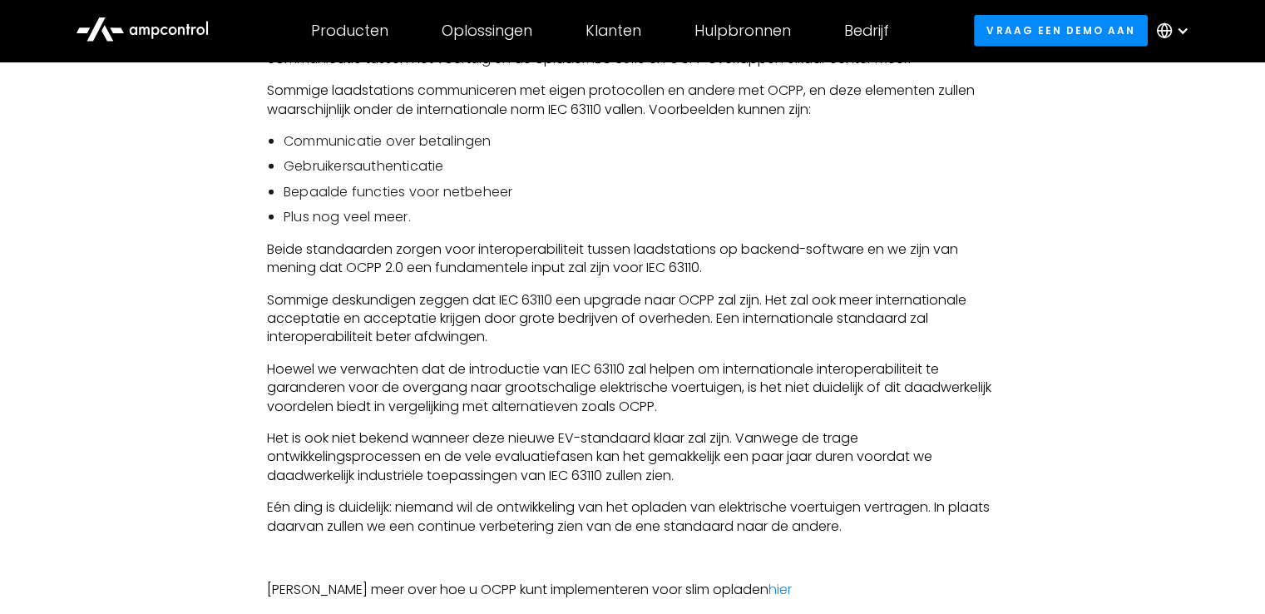
click at [562, 325] on p "Sommige deskundigen zeggen dat IEC 63110 een upgrade naar OCPP zal zijn. Het za…" at bounding box center [632, 319] width 731 height 56
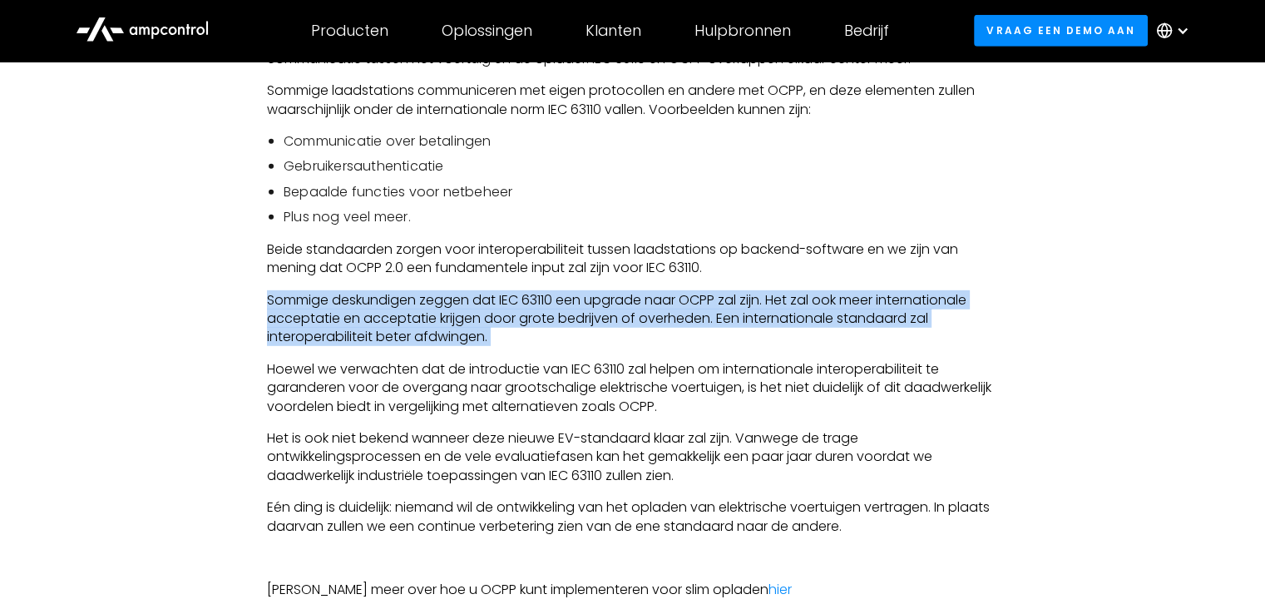
click at [562, 325] on p "Sommige deskundigen zeggen dat IEC 63110 een upgrade naar OCPP zal zijn. Het za…" at bounding box center [632, 319] width 731 height 56
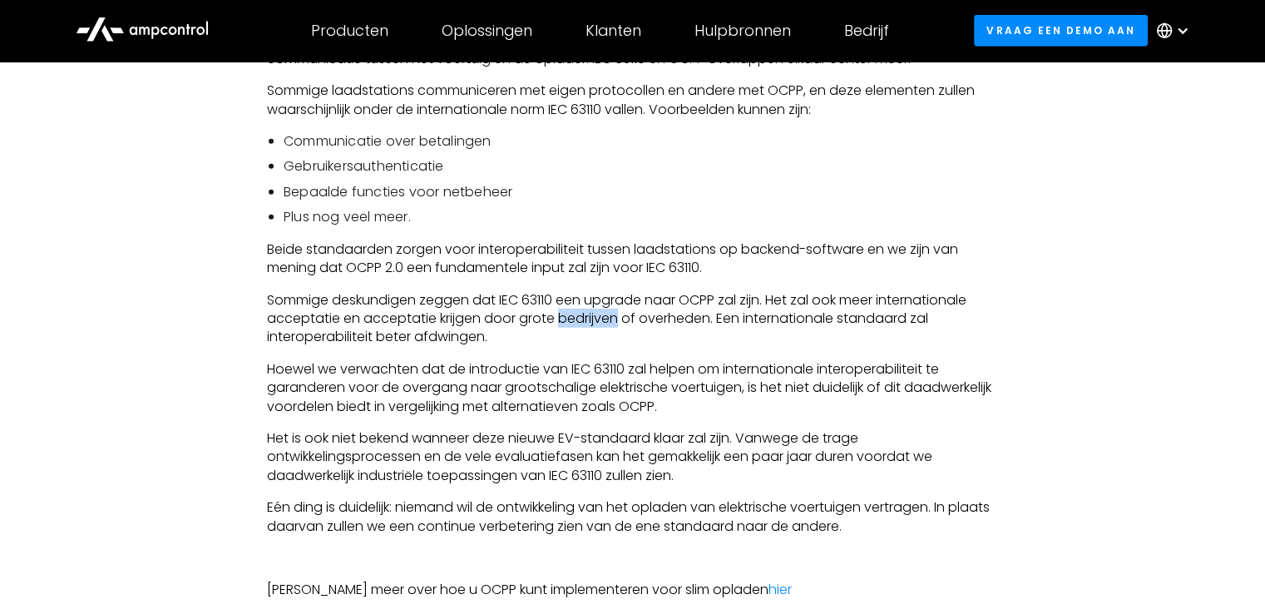
click at [562, 325] on p "Sommige deskundigen zeggen dat IEC 63110 een upgrade naar OCPP zal zijn. Het za…" at bounding box center [632, 319] width 731 height 56
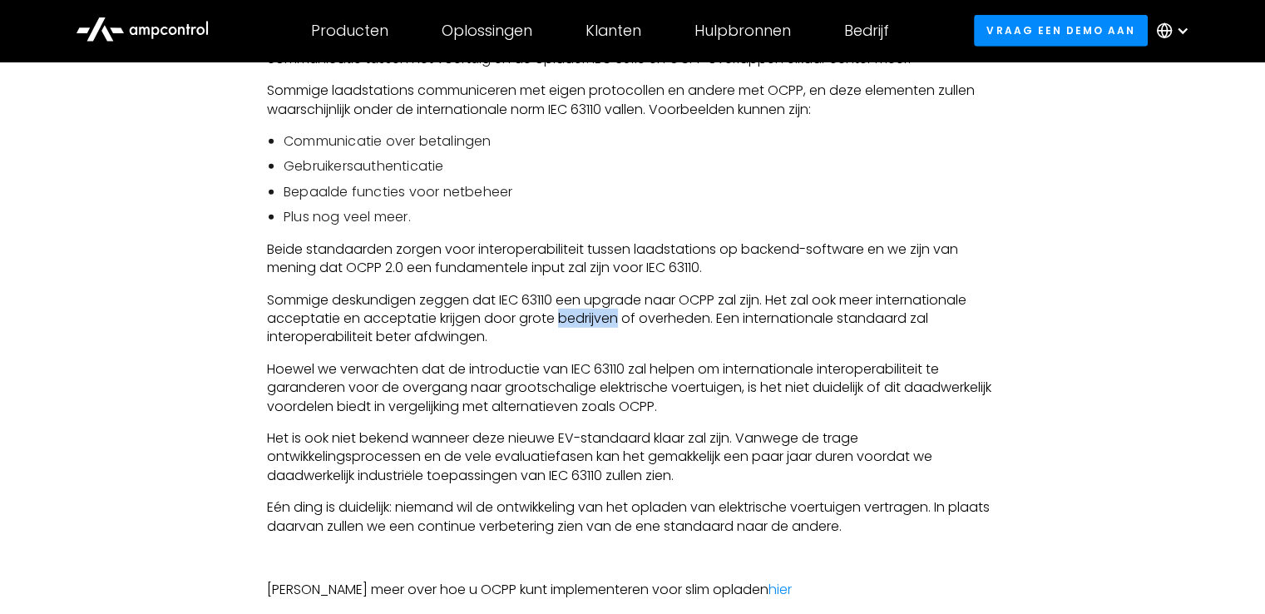
click at [562, 325] on p "Sommige deskundigen zeggen dat IEC 63110 een upgrade naar OCPP zal zijn. Het za…" at bounding box center [632, 319] width 731 height 56
click at [542, 324] on p "Sommige deskundigen zeggen dat IEC 63110 een upgrade naar OCPP zal zijn. Het za…" at bounding box center [632, 319] width 731 height 56
click at [542, 332] on p "Sommige deskundigen zeggen dat IEC 63110 een upgrade naar OCPP zal zijn. Het za…" at bounding box center [632, 319] width 731 height 56
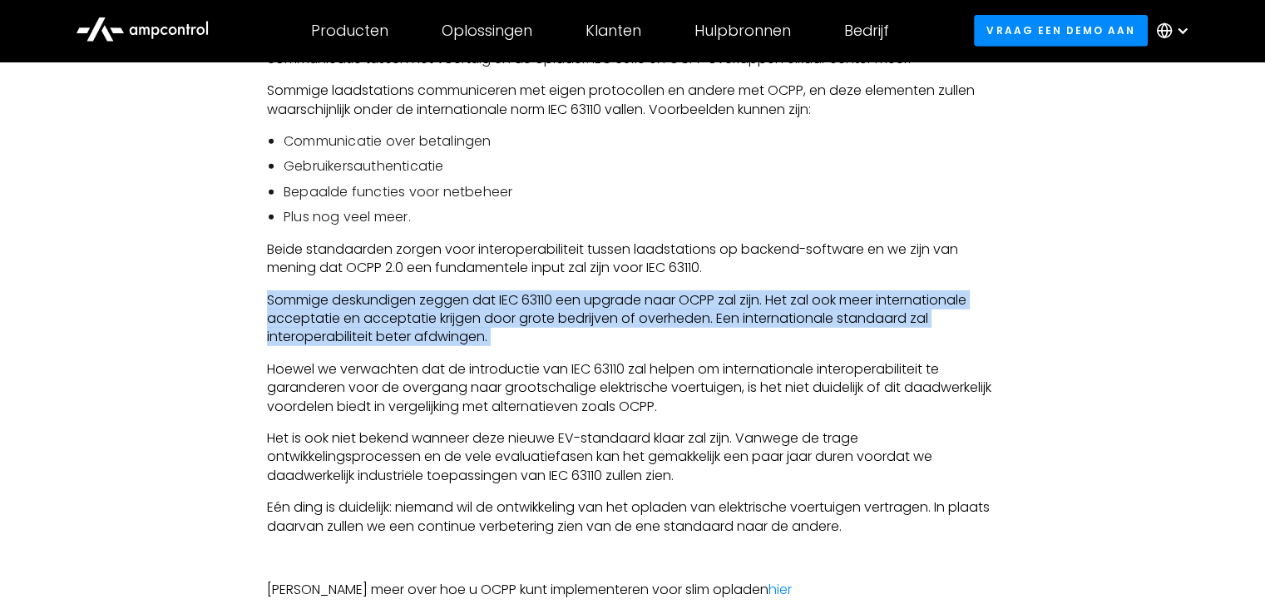
drag, startPoint x: 542, startPoint y: 332, endPoint x: 729, endPoint y: 264, distance: 199.2
click at [729, 264] on p "Beide standaarden zorgen voor interoperabiliteit tussen laadstations op backend…" at bounding box center [632, 258] width 731 height 37
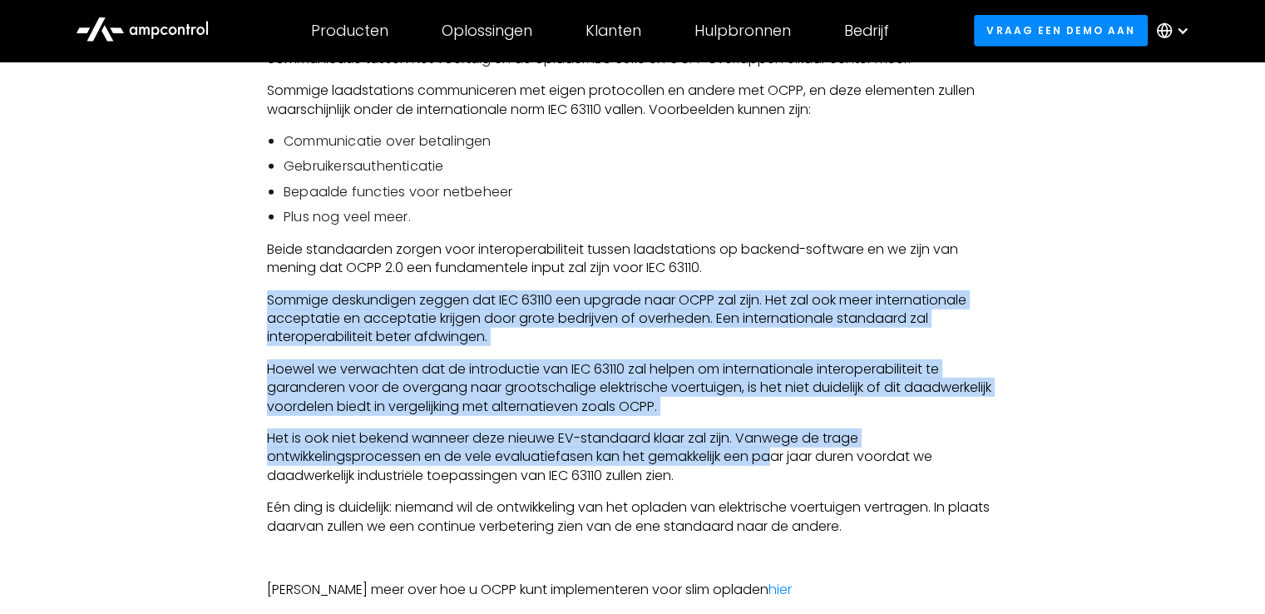
drag, startPoint x: 729, startPoint y: 264, endPoint x: 781, endPoint y: 477, distance: 219.0
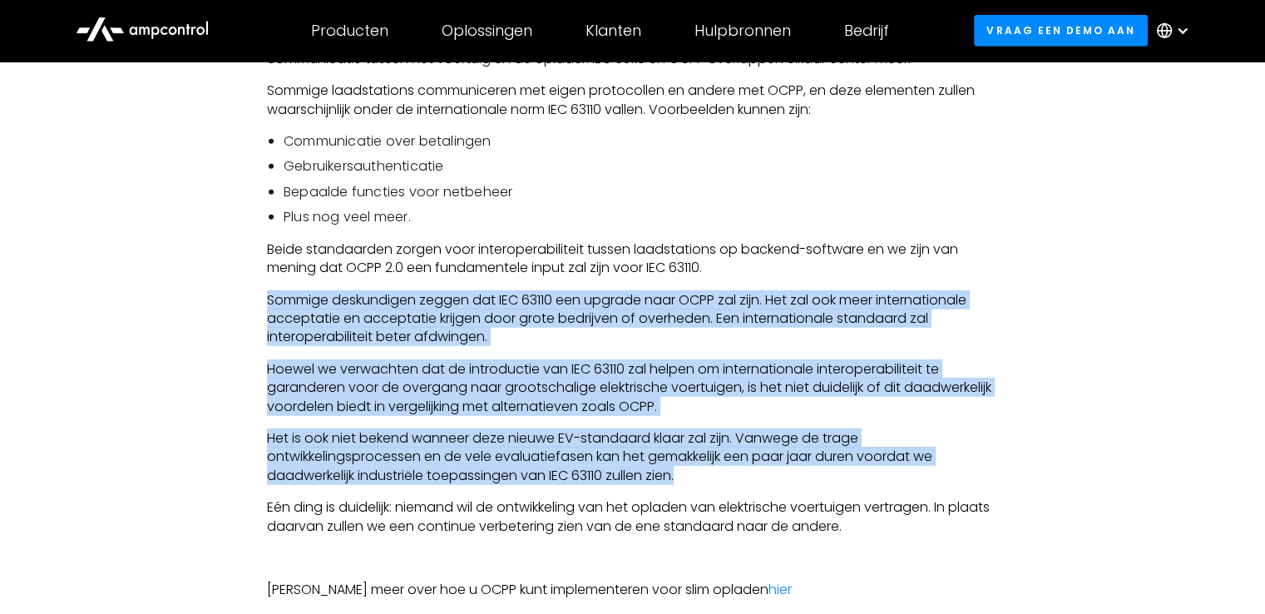
click at [781, 477] on p "Het is ook niet bekend wanneer deze nieuwe EV-standaard klaar zal zijn. Vanwege…" at bounding box center [632, 457] width 731 height 56
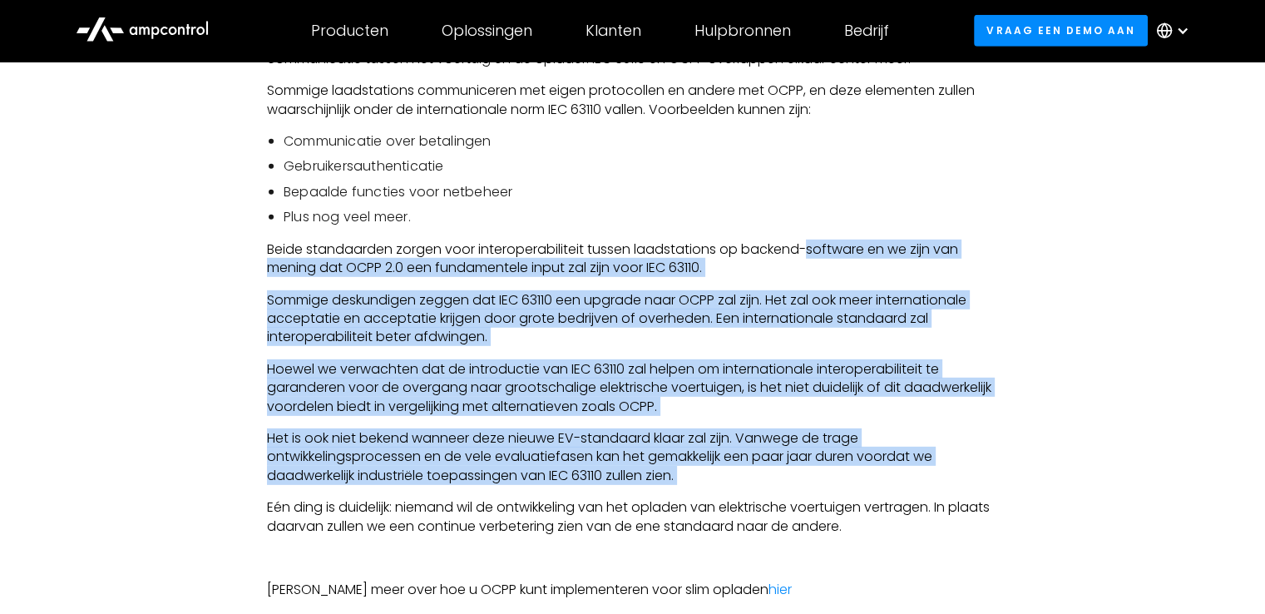
drag, startPoint x: 781, startPoint y: 477, endPoint x: 812, endPoint y: 230, distance: 248.2
drag, startPoint x: 812, startPoint y: 230, endPoint x: 753, endPoint y: 468, distance: 245.3
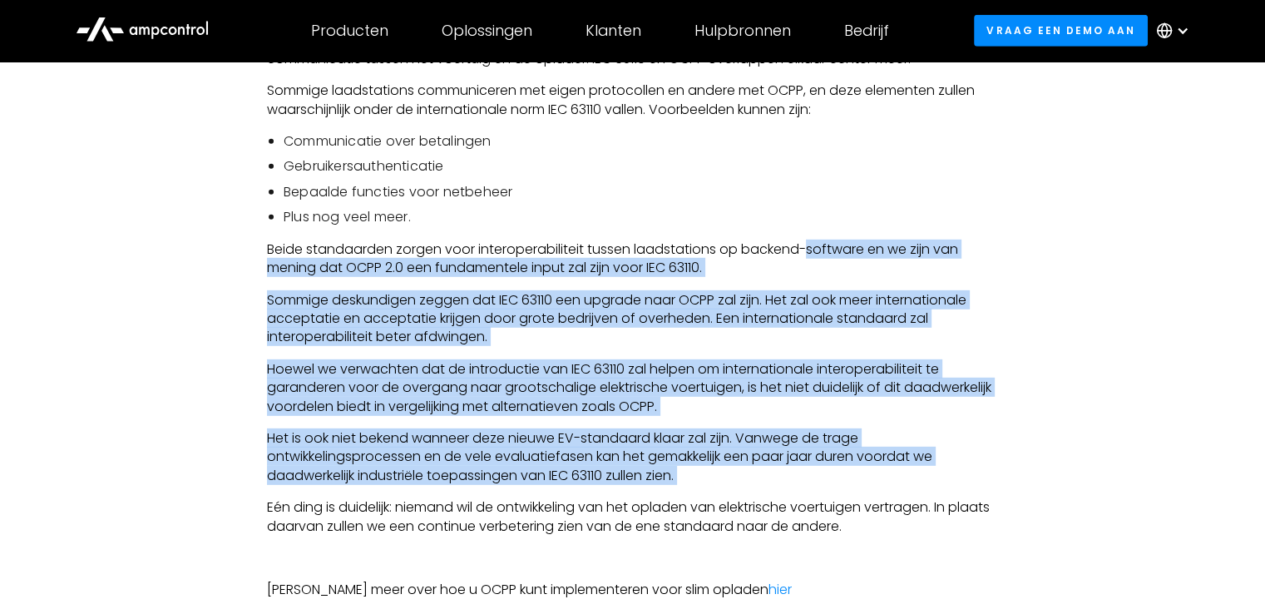
click at [753, 468] on p "Het is ook niet bekend wanneer deze nieuwe EV-standaard klaar zal zijn. Vanwege…" at bounding box center [632, 457] width 731 height 56
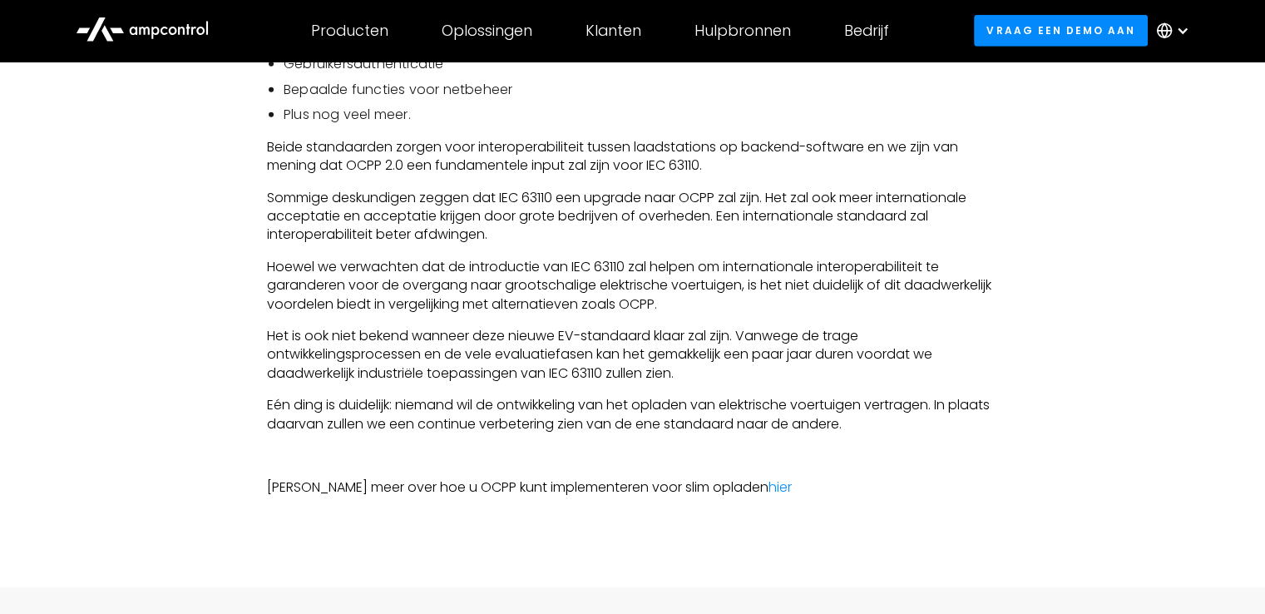
scroll to position [5105, 0]
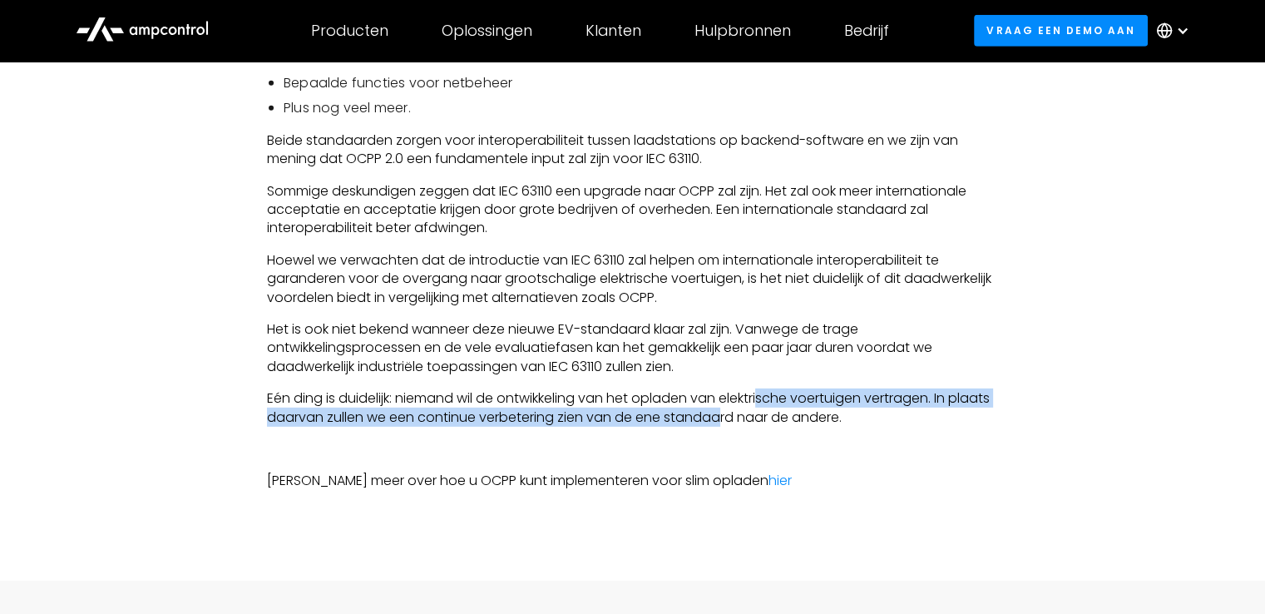
drag, startPoint x: 768, startPoint y: 410, endPoint x: 769, endPoint y: 377, distance: 33.3
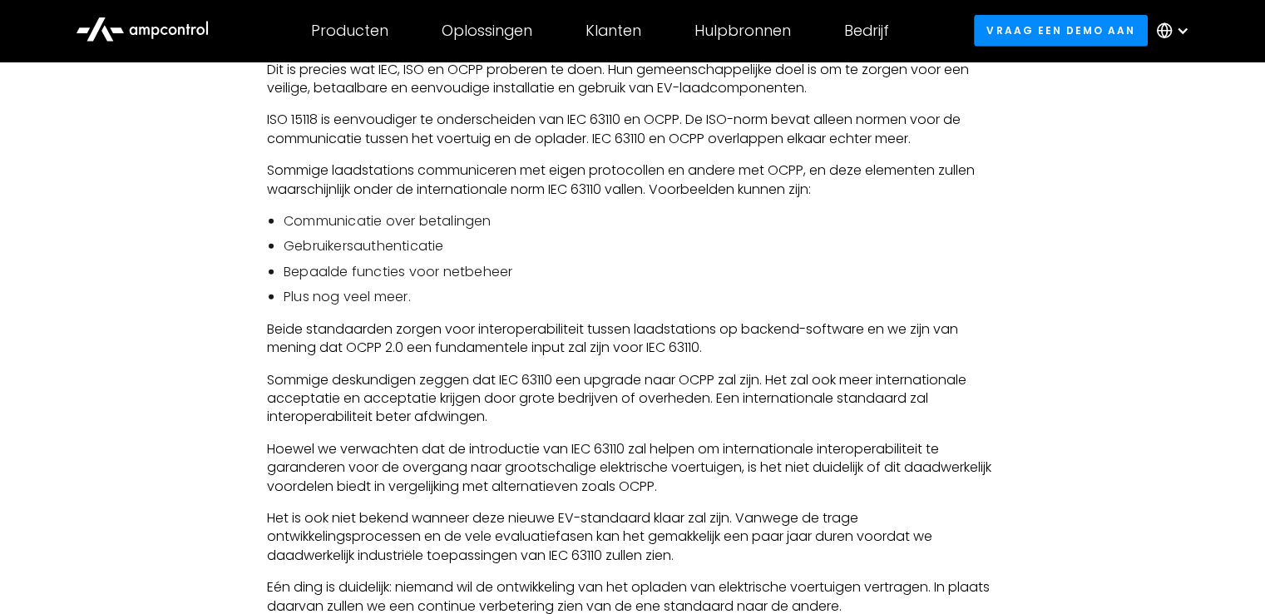
scroll to position [4917, 0]
click at [679, 477] on p "Hoewel we verwachten dat de introductie van IEC 63110 zal helpen om internation…" at bounding box center [632, 468] width 731 height 56
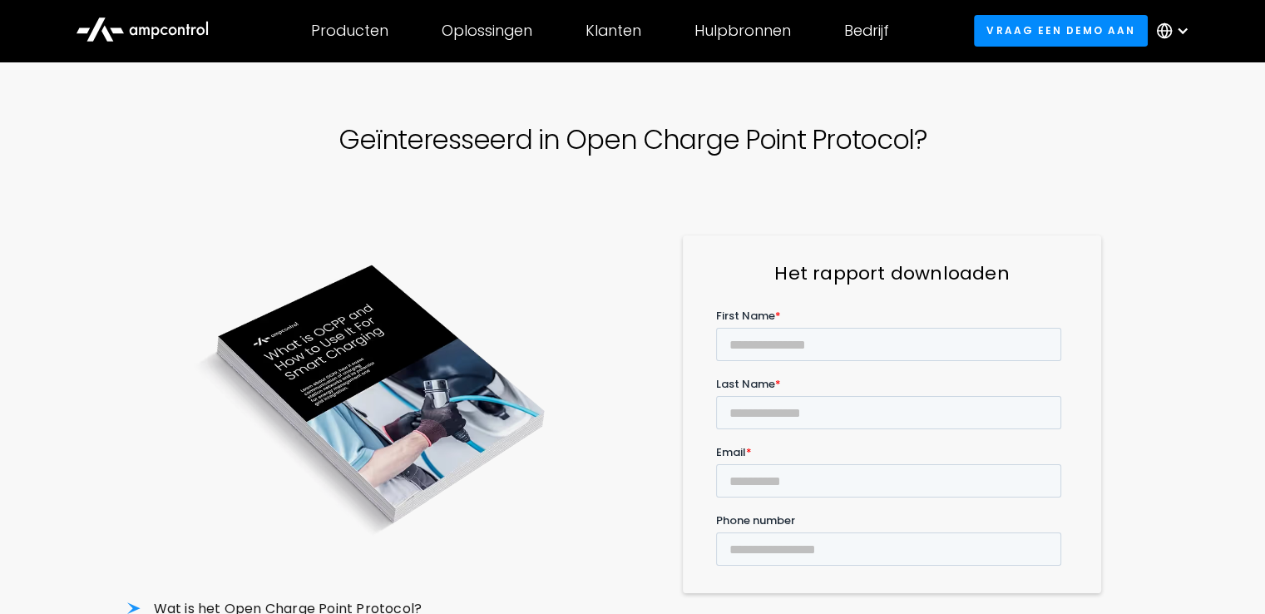
scroll to position [40, 0]
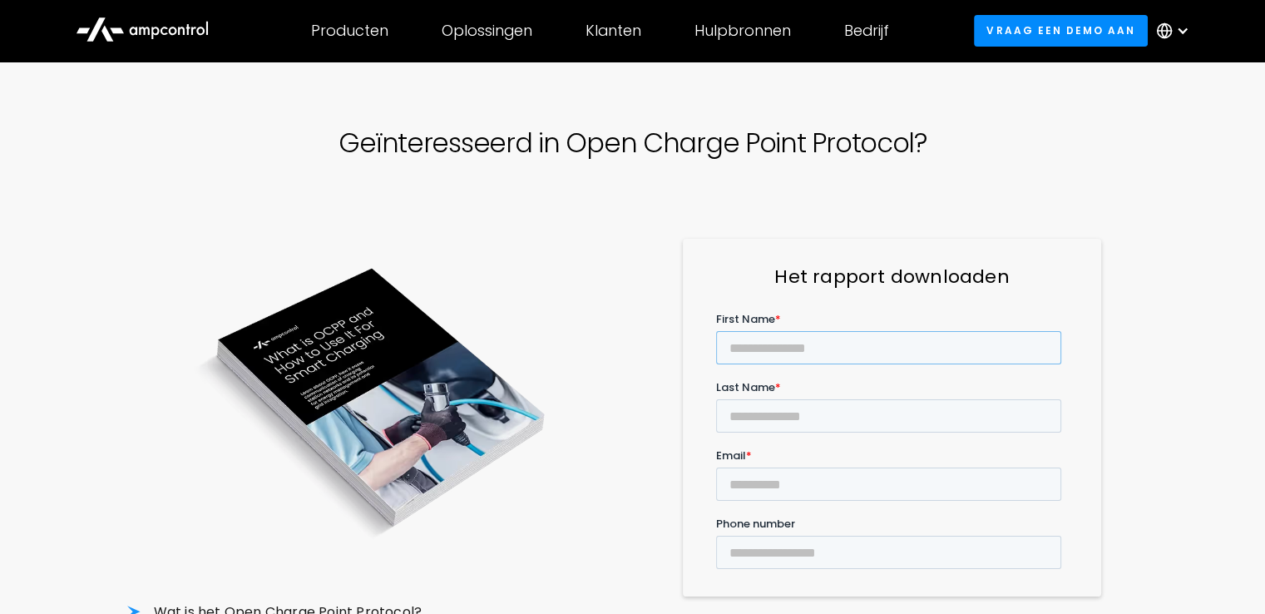
click at [765, 351] on input "First Name *" at bounding box center [888, 346] width 345 height 33
type input "*****"
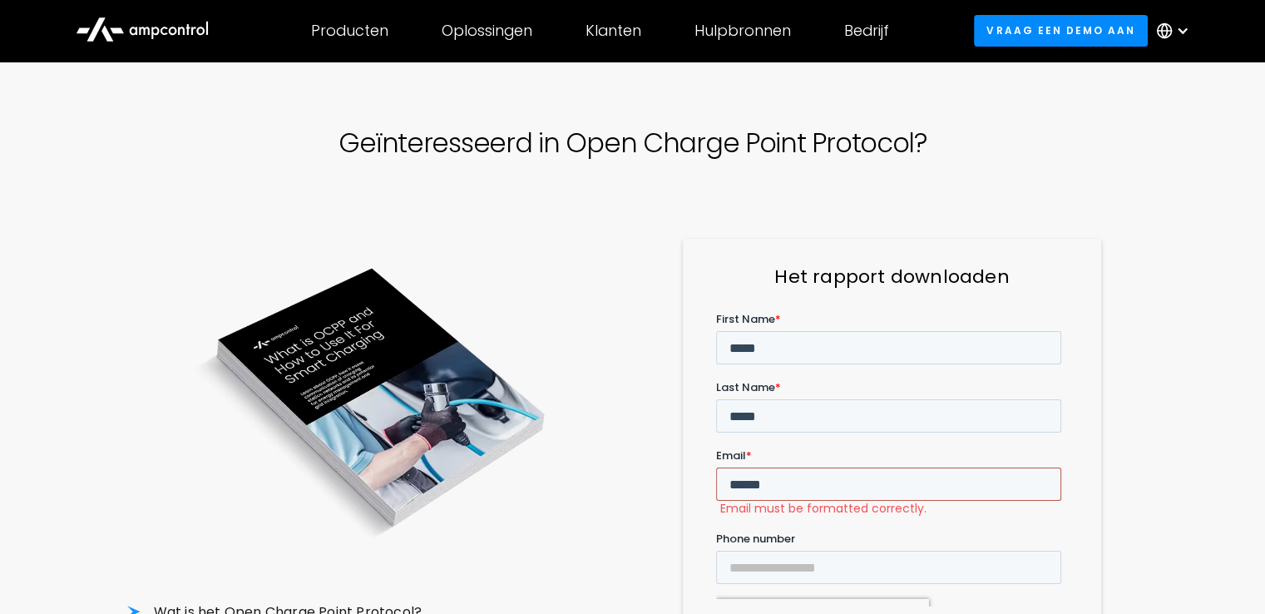
type input "**********"
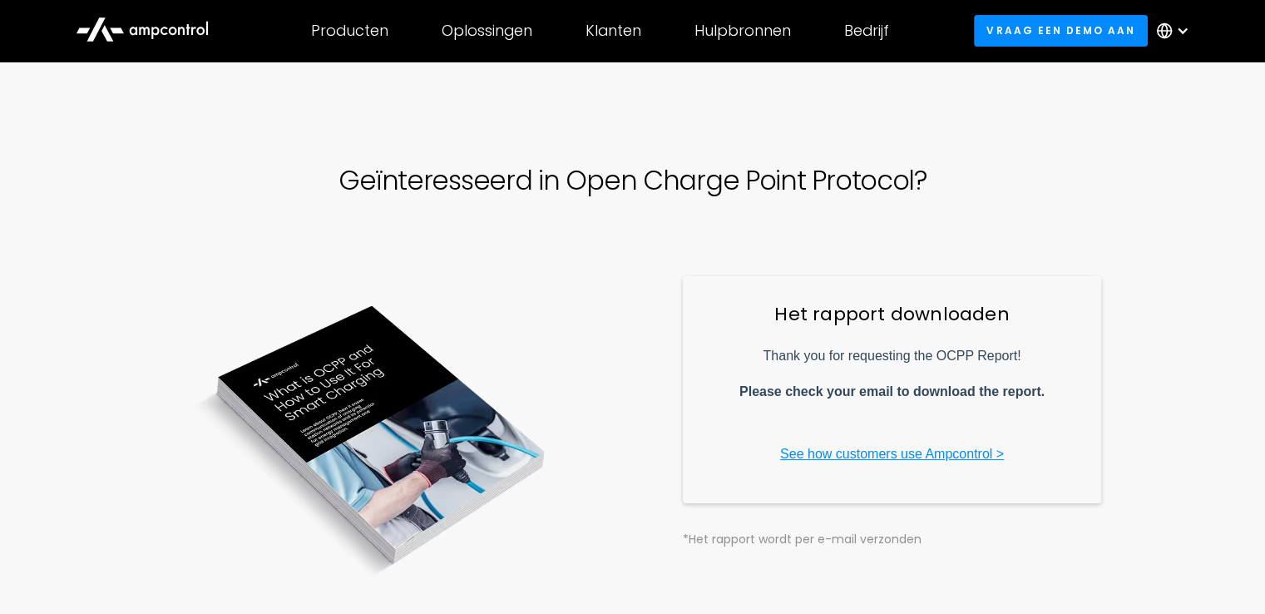
scroll to position [0, 0]
